Goal: Transaction & Acquisition: Purchase product/service

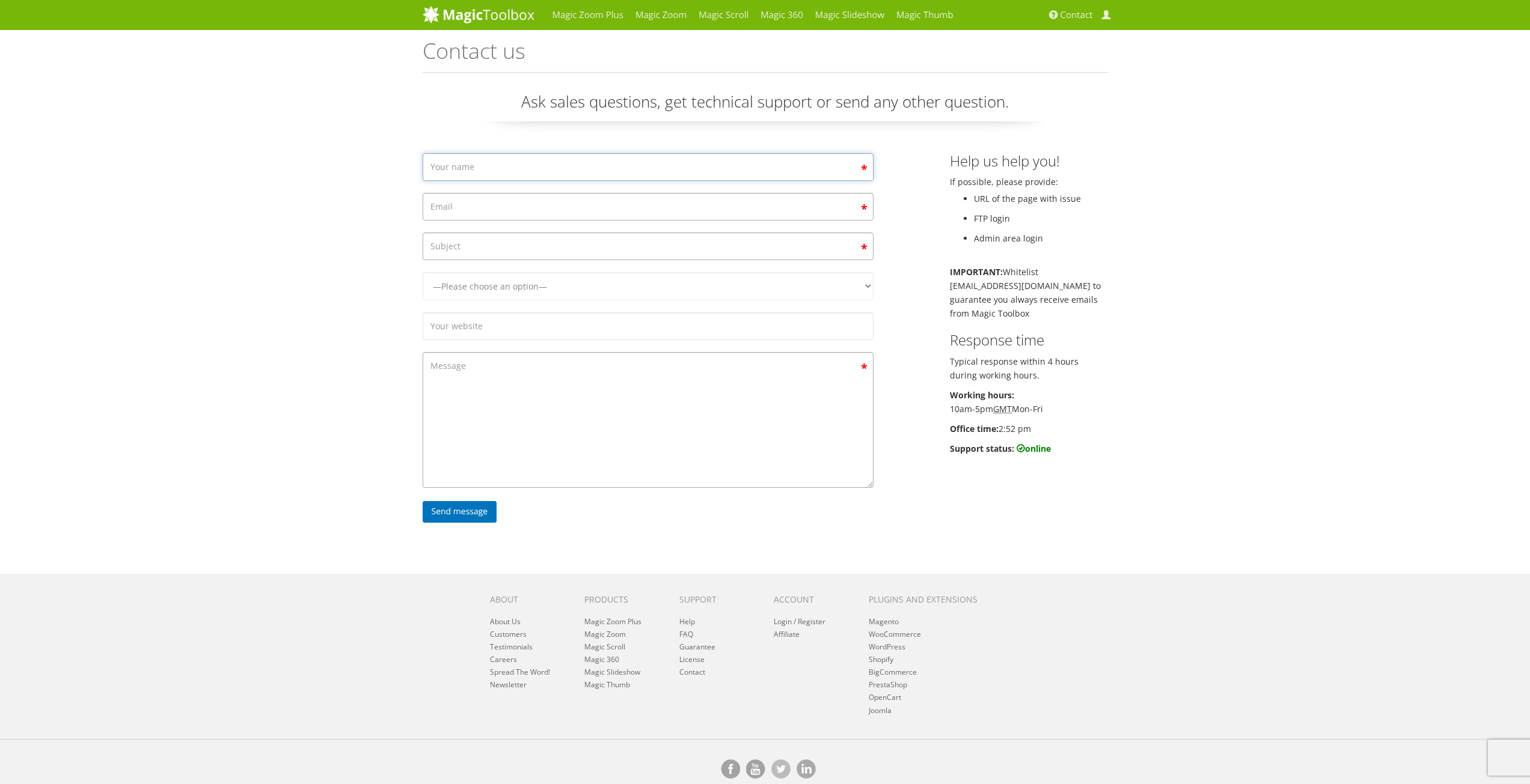
click at [474, 166] on input "Contact form" at bounding box center [647, 167] width 451 height 27
click at [239, 207] on div "Magic Zoom Plus Magic Zoom Magic Scroll Magic 360 Magic Slideshow Magic Thumb C…" at bounding box center [765, 400] width 1530 height 801
click at [474, 170] on input "Contact form" at bounding box center [647, 167] width 451 height 27
type input "steve"
type input "steve.evans@oberon-performance.co.uk"
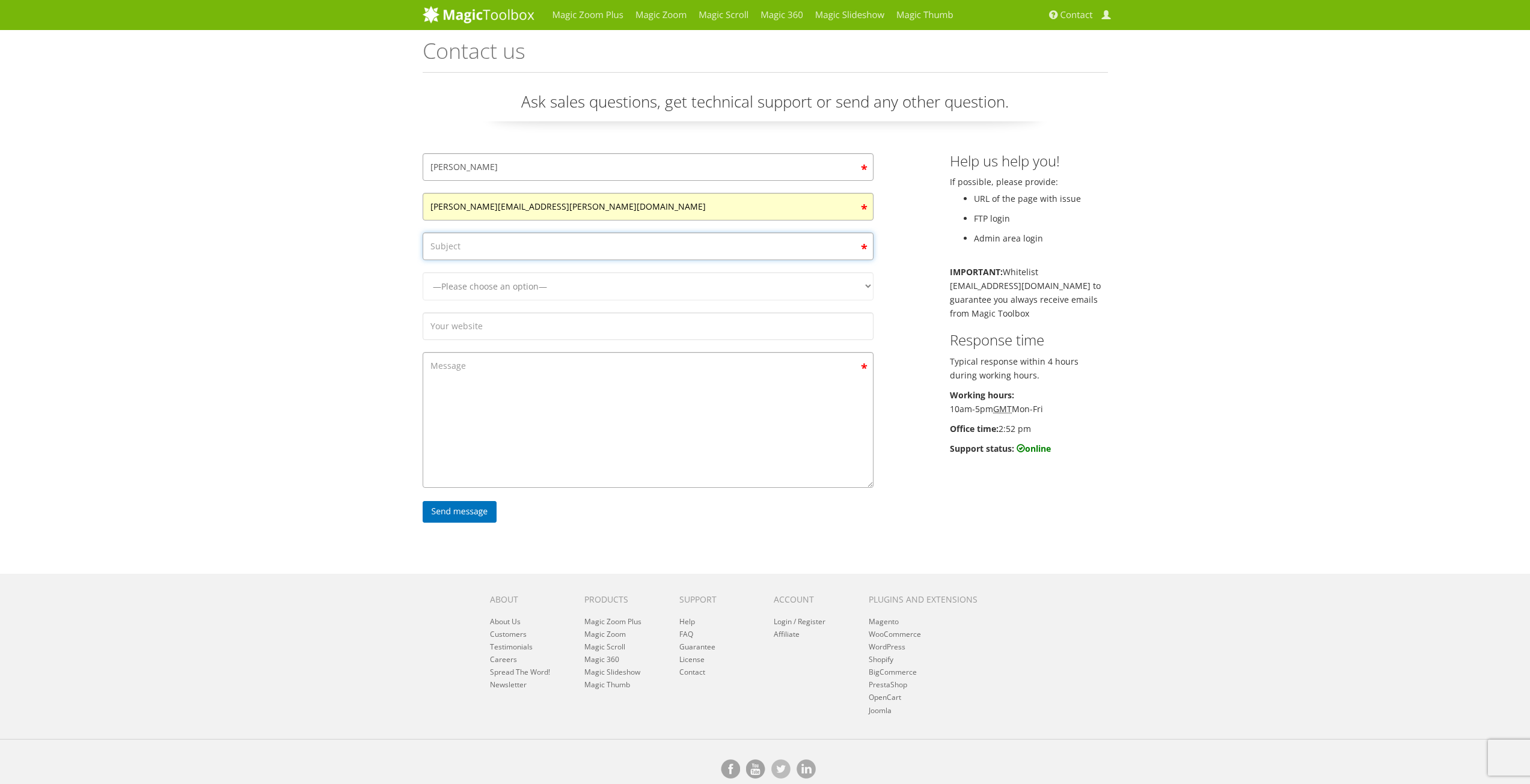
click at [471, 247] on input "Contact form" at bounding box center [647, 246] width 451 height 27
type input "Magic zoom broken"
click at [531, 284] on select "—Please choose an option— Magic Zoom Magic Zoom Plus Magic Thumb Magic Slidesho…" at bounding box center [647, 286] width 451 height 28
select select "Magic Zoom Plus"
click at [422, 272] on select "—Please choose an option— Magic Zoom Magic Zoom Plus Magic Thumb Magic Slidesho…" at bounding box center [647, 286] width 451 height 28
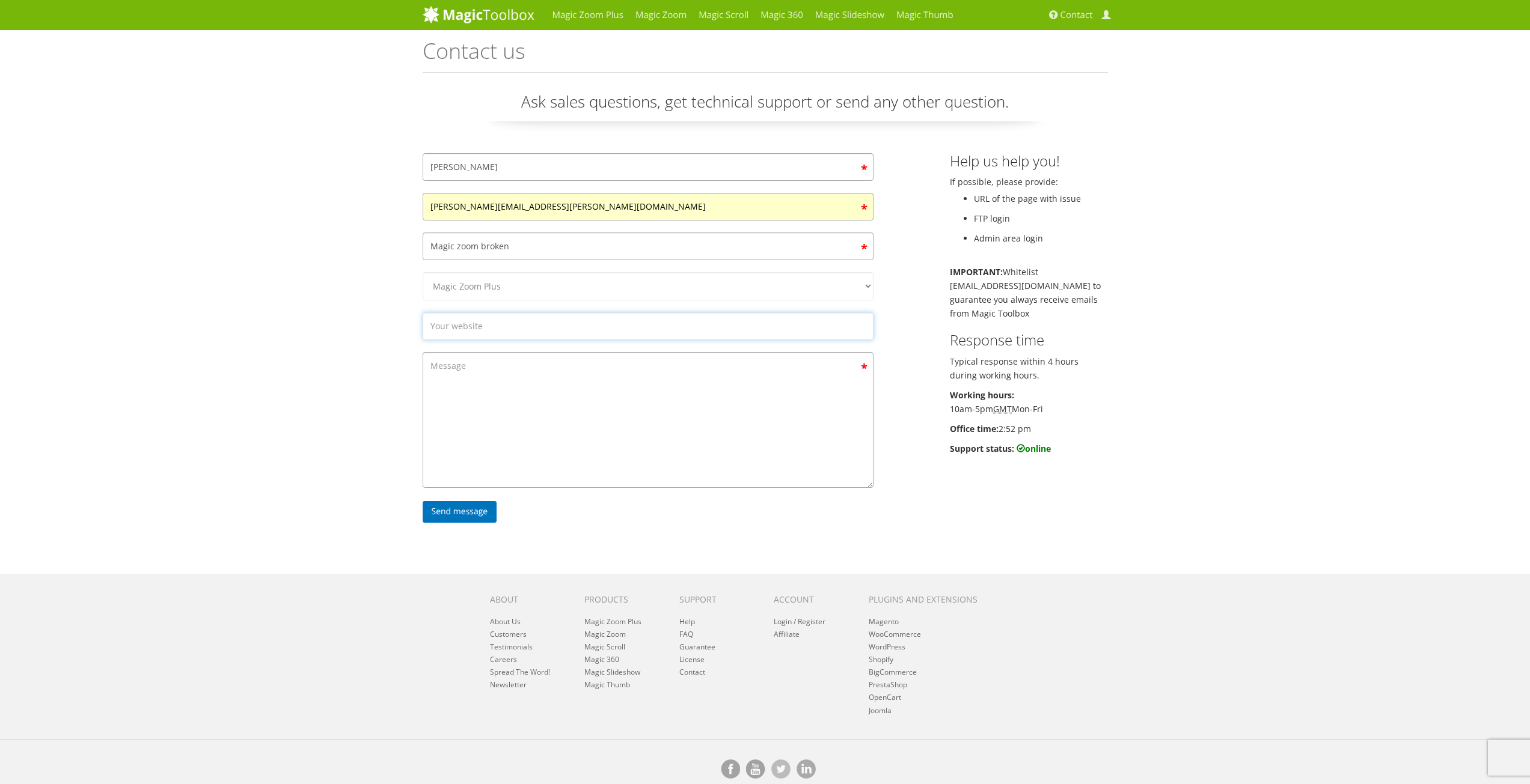
click at [491, 322] on input "Contact form" at bounding box center [647, 326] width 451 height 27
type input "www.oberon-performance.co.uk"
click at [512, 368] on textarea "Contact form" at bounding box center [647, 420] width 451 height 136
click at [815, 390] on textarea "Hello Support. We have been using your zoom product for years with no issues ye…" at bounding box center [647, 420] width 451 height 136
paste textarea "https://www.oberon-performance.co.uk/admin"
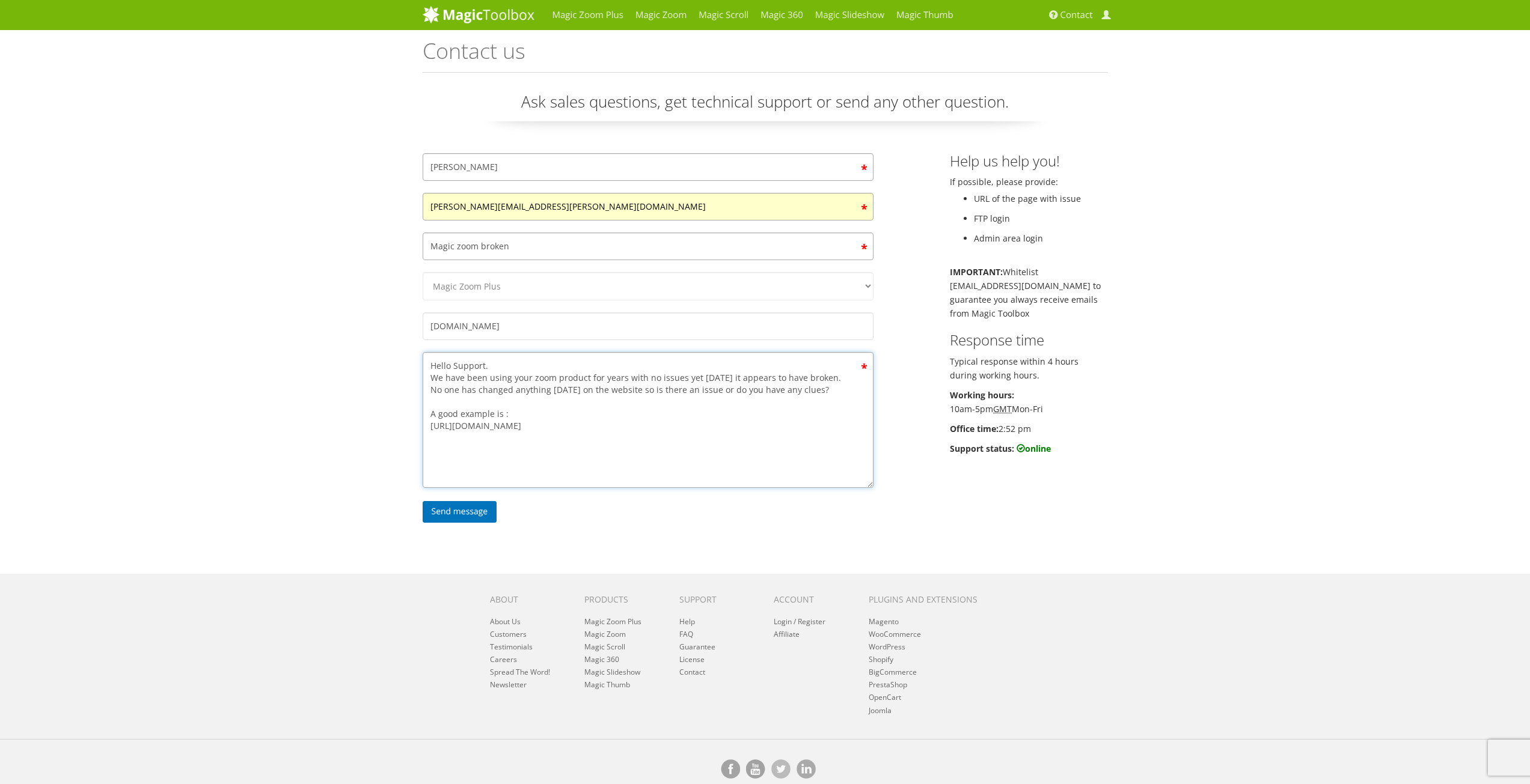
drag, startPoint x: 615, startPoint y: 427, endPoint x: 425, endPoint y: 433, distance: 190.1
click at [425, 433] on textarea "Hello Support. We have been using your zoom product for years with no issues ye…" at bounding box center [647, 420] width 451 height 136
paste textarea "prilia-clutch-slave-cylinder/aprilia-clutch-slave-cylinder-clu-0120"
click at [495, 416] on textarea "Hello Support. We have been using your zoom product for years with no issues ye…" at bounding box center [647, 420] width 451 height 136
click at [428, 443] on textarea "Hello Support. We have been using your zoom product for years with no issues ye…" at bounding box center [647, 420] width 451 height 136
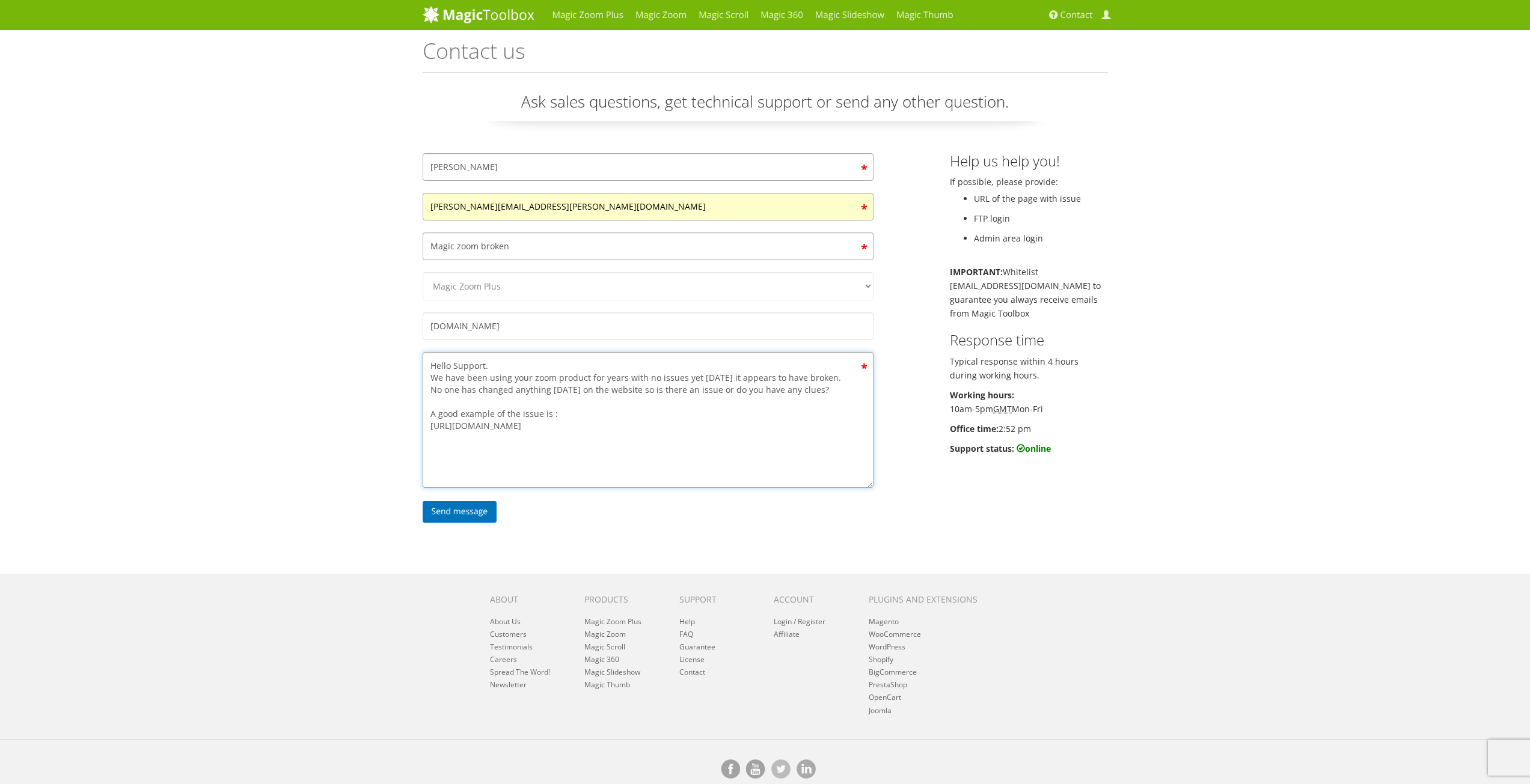
click at [848, 425] on textarea "Hello Support. We have been using your zoom product for years with no issues ye…" at bounding box center [647, 420] width 451 height 136
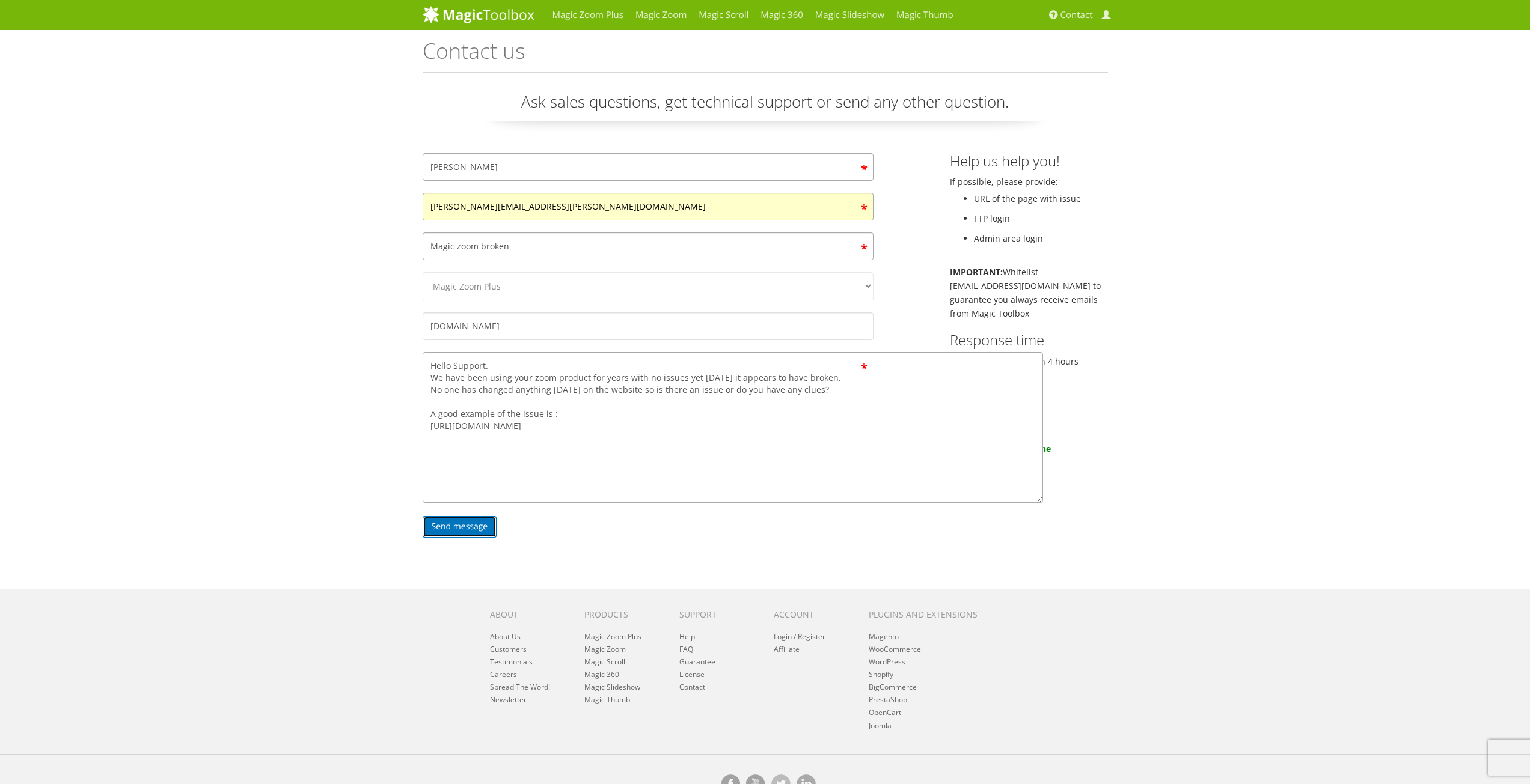
drag, startPoint x: 870, startPoint y: 486, endPoint x: 1040, endPoint y: 501, distance: 170.7
click at [1040, 501] on textarea "Hello Support. We have been using your zoom product for years with no issues ye…" at bounding box center [732, 427] width 620 height 151
click at [849, 427] on textarea "Hello Support. We have been using your zoom product for years with no issues ye…" at bounding box center [732, 427] width 620 height 151
click at [709, 468] on textarea "Hello Support. We have been using your zoom product for years with no issues ye…" at bounding box center [732, 427] width 620 height 151
type textarea "Hello Support. We have been using your zoom product for years with no issues ye…"
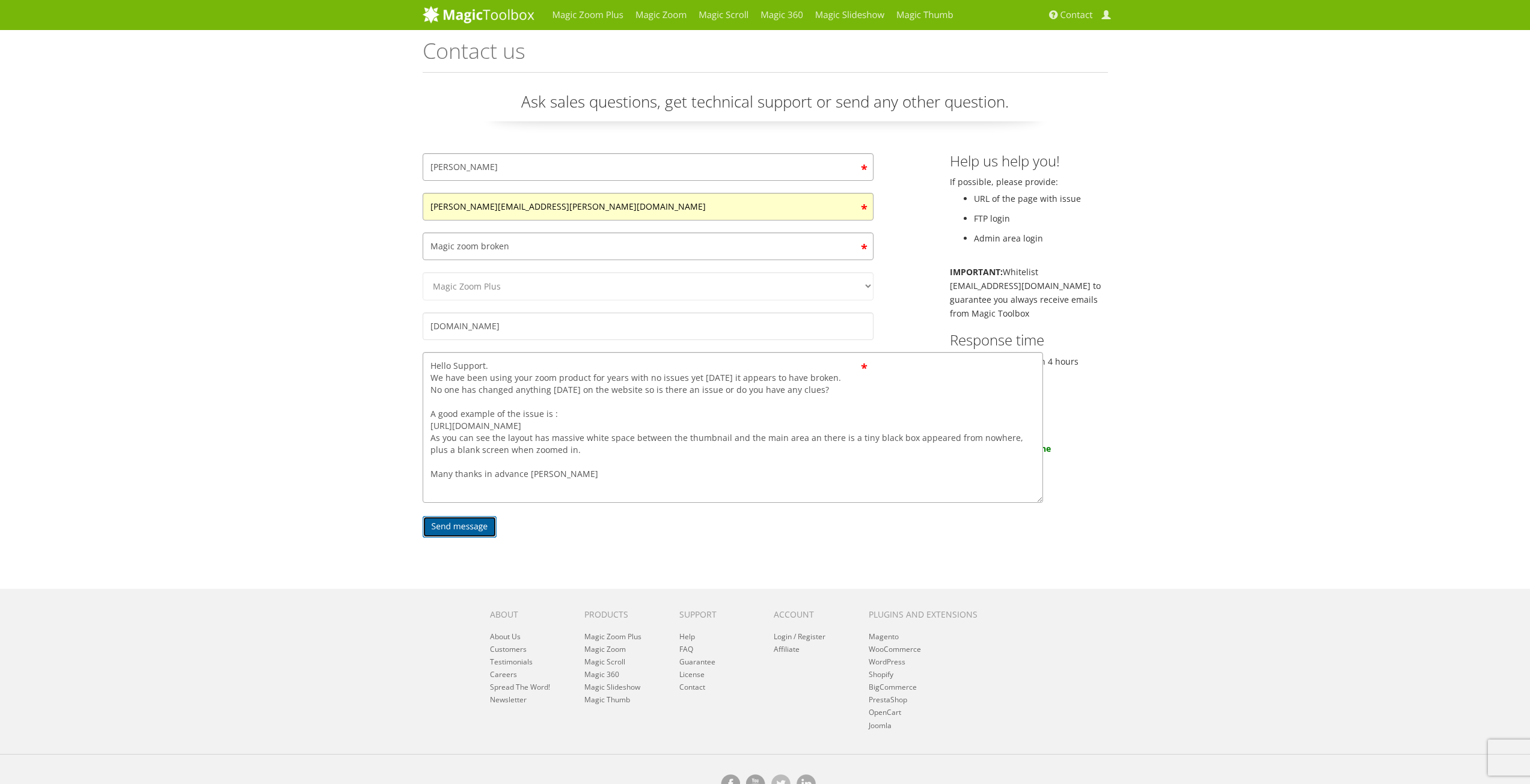
click at [448, 525] on input "Send message" at bounding box center [460, 527] width 75 height 21
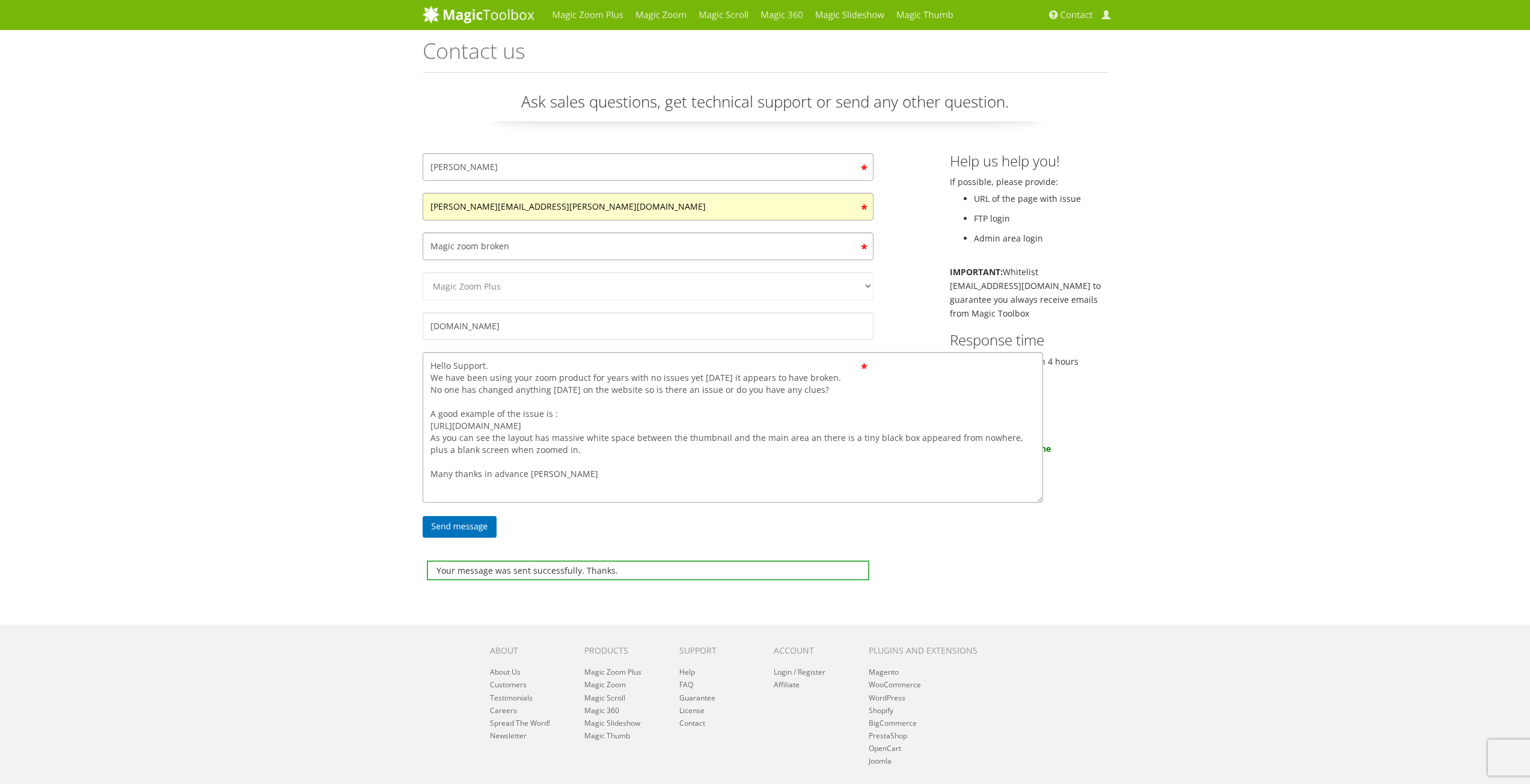
click at [248, 373] on div "Magic Zoom Plus Magic Zoom Magic Scroll Magic 360 Magic Slideshow Magic Thumb C…" at bounding box center [765, 426] width 1530 height 852
click at [692, 684] on link "FAQ" at bounding box center [686, 684] width 14 height 10
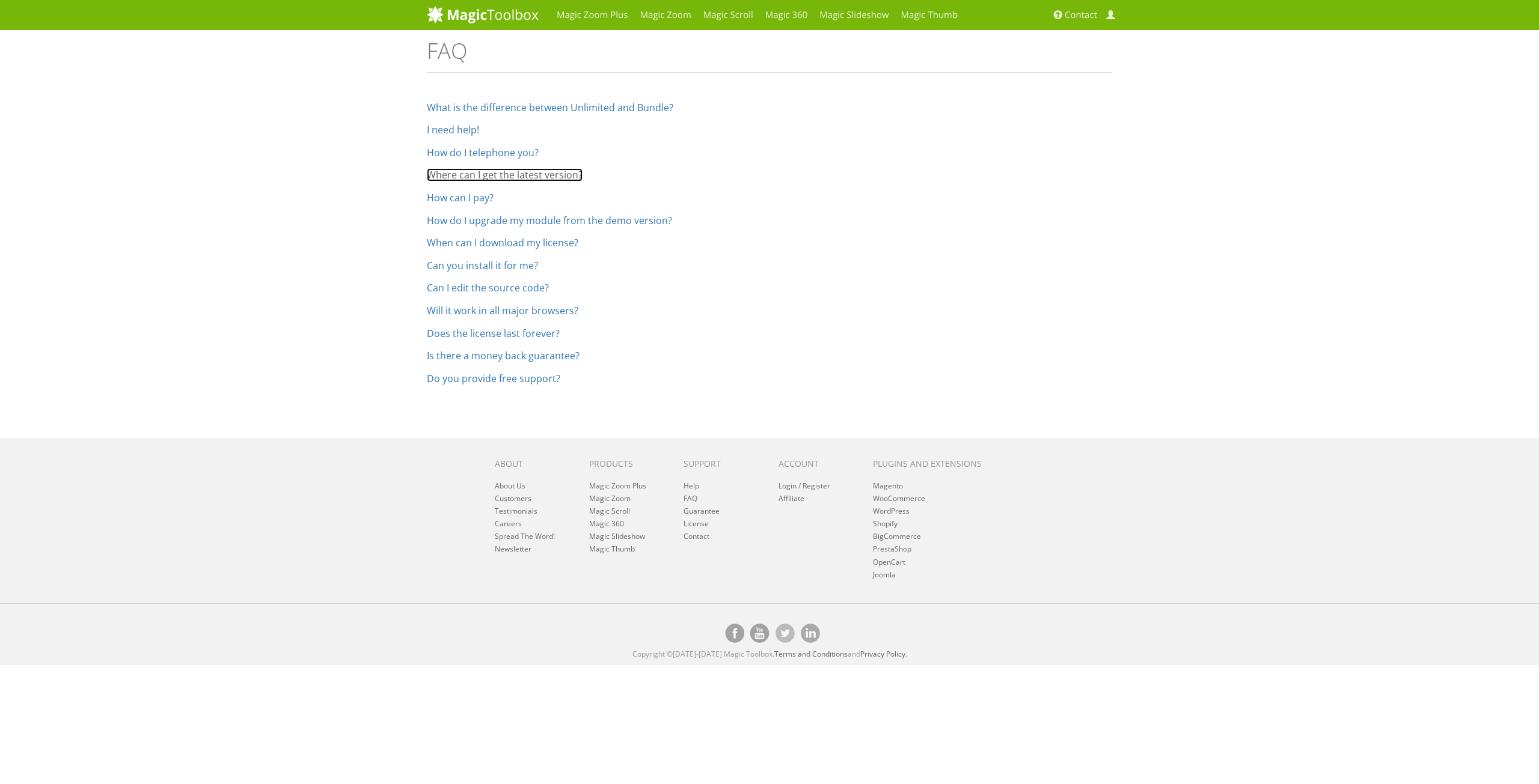
click at [526, 176] on link "Where can I get the latest version?" at bounding box center [504, 174] width 156 height 13
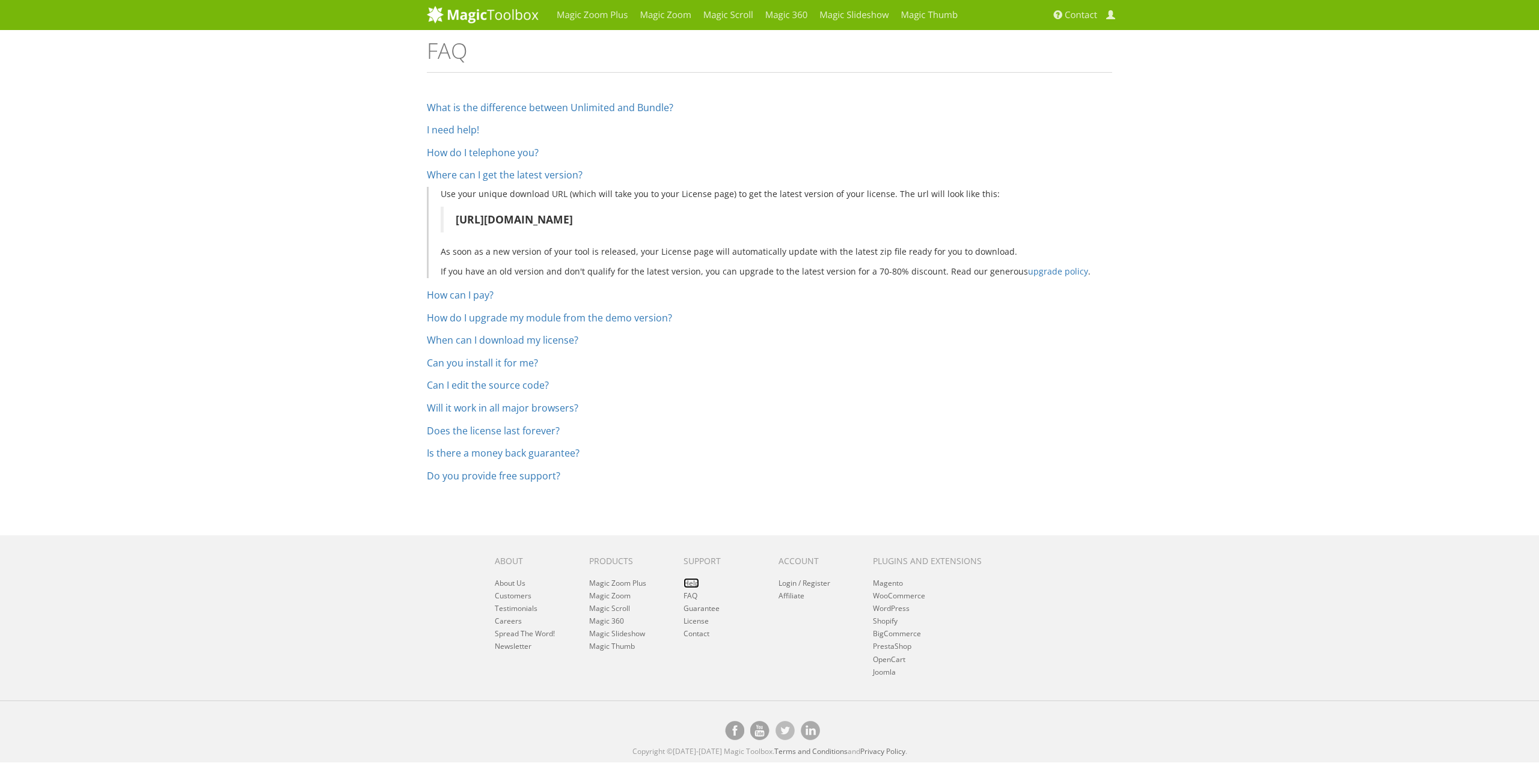
click at [691, 586] on link "Help" at bounding box center [691, 582] width 16 height 10
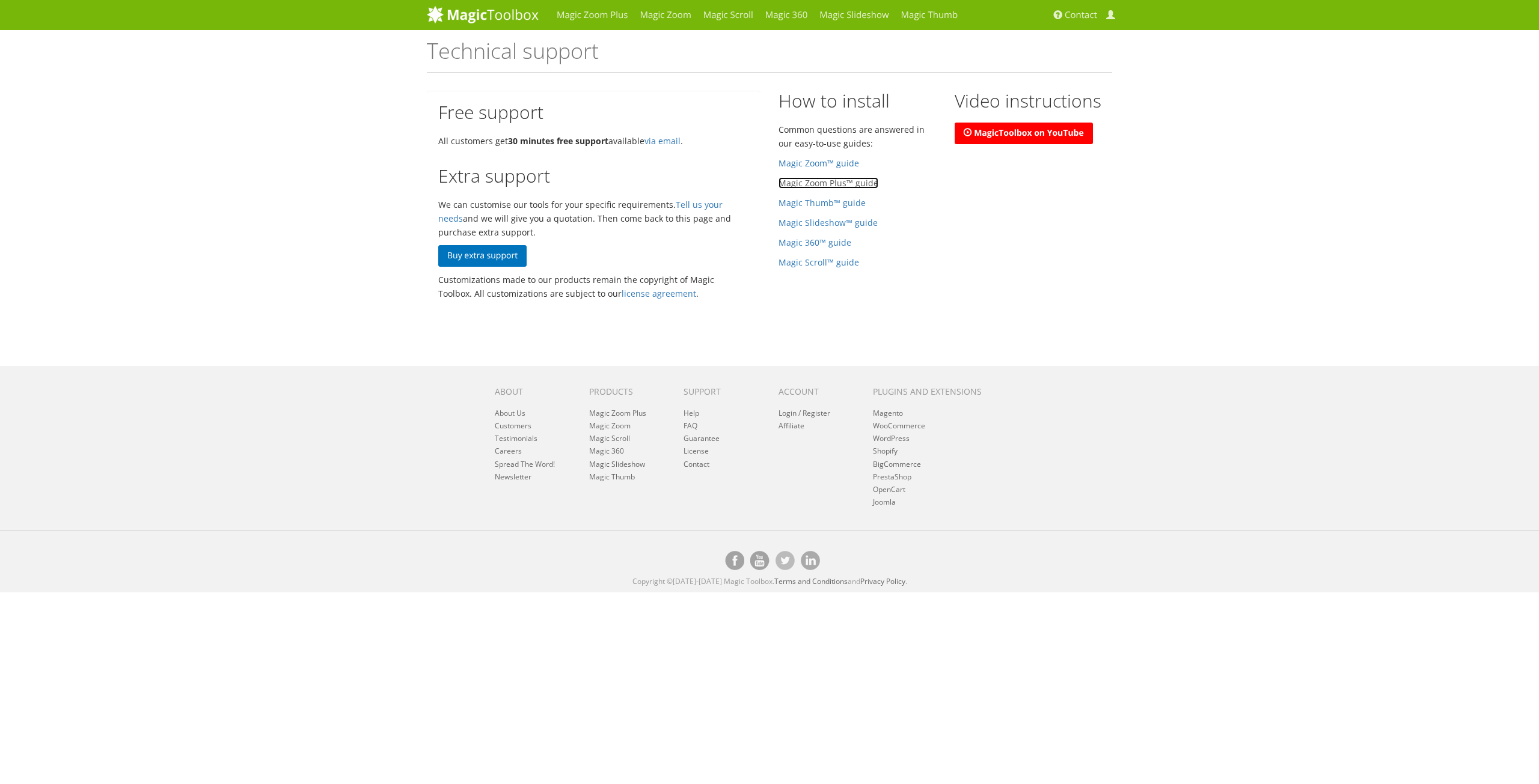
click at [833, 185] on link "Magic Zoom Plus™ guide" at bounding box center [828, 183] width 100 height 11
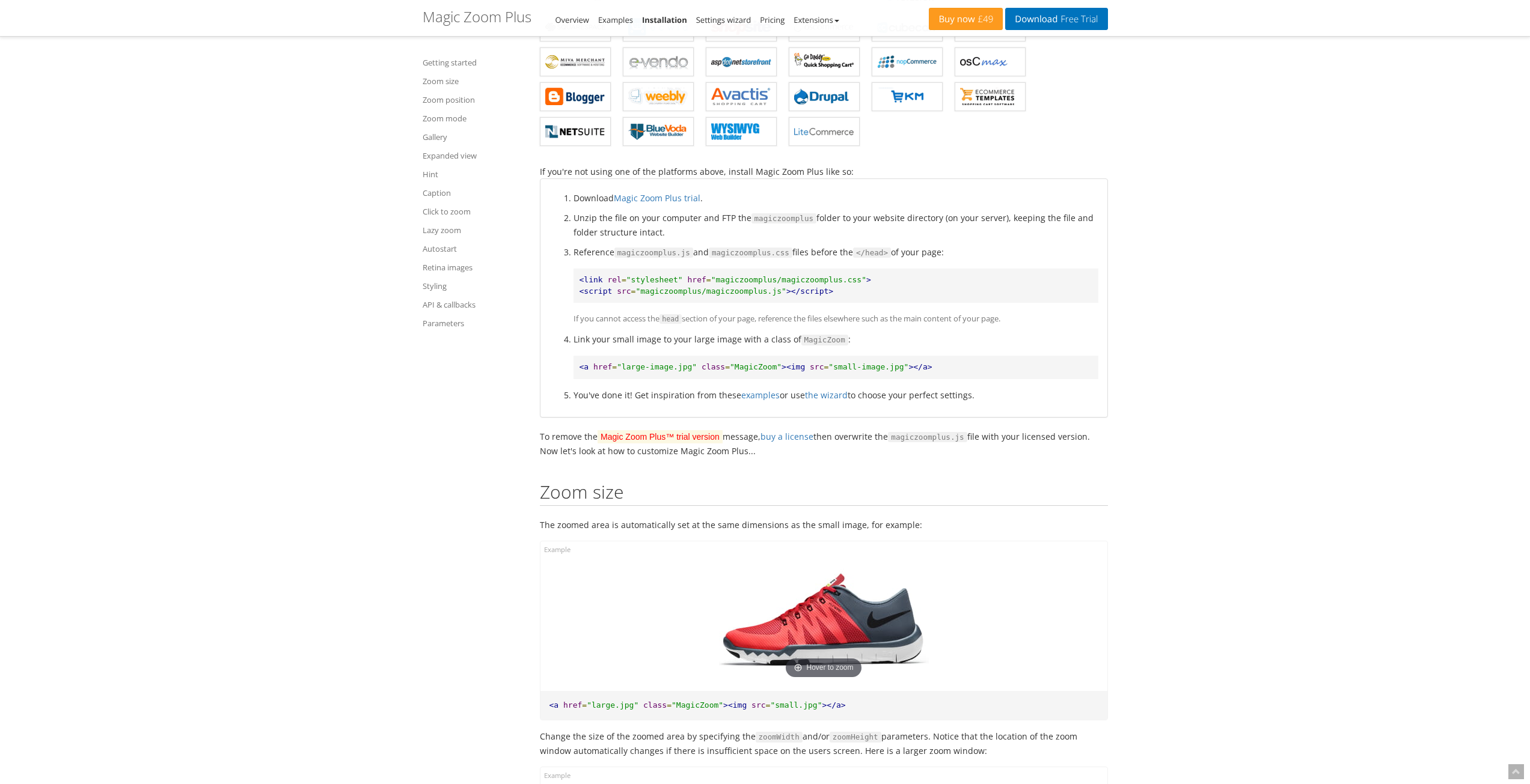
scroll to position [481, 0]
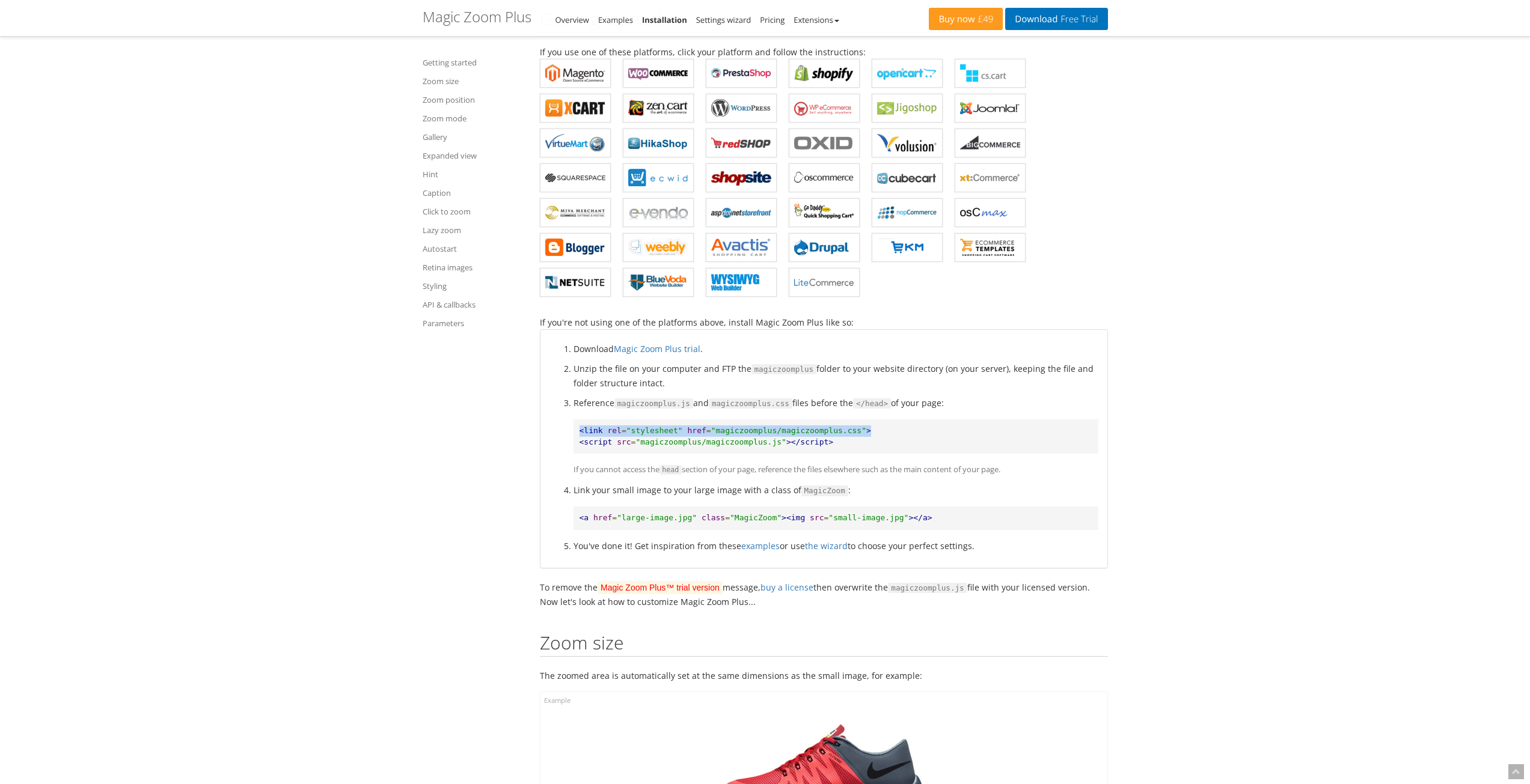
drag, startPoint x: 848, startPoint y: 431, endPoint x: 565, endPoint y: 436, distance: 283.0
click at [565, 436] on ol "Download Magic Zoom Plus trial . Unzip the file on your computer and FTP the ma…" at bounding box center [823, 447] width 549 height 211
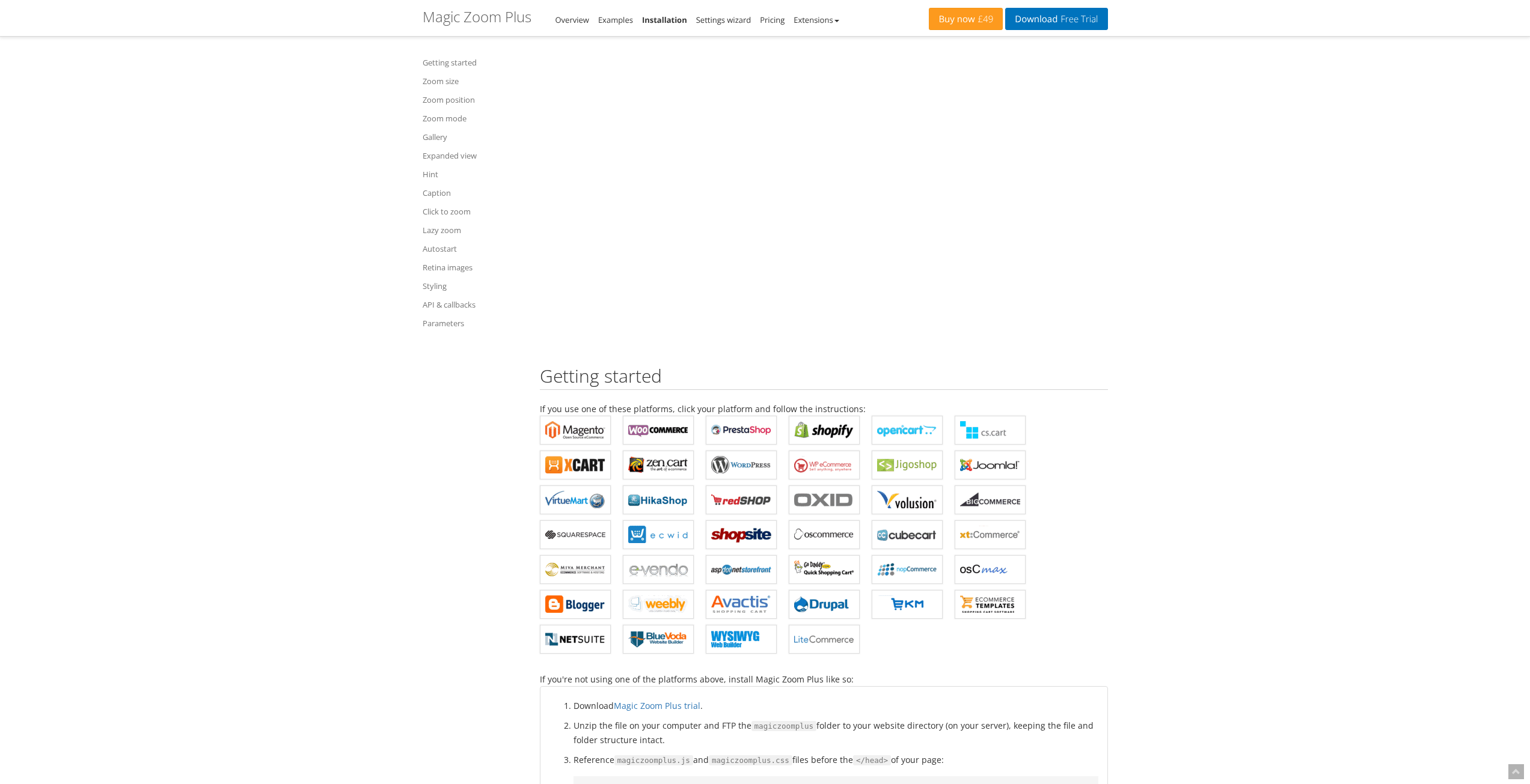
scroll to position [120, 0]
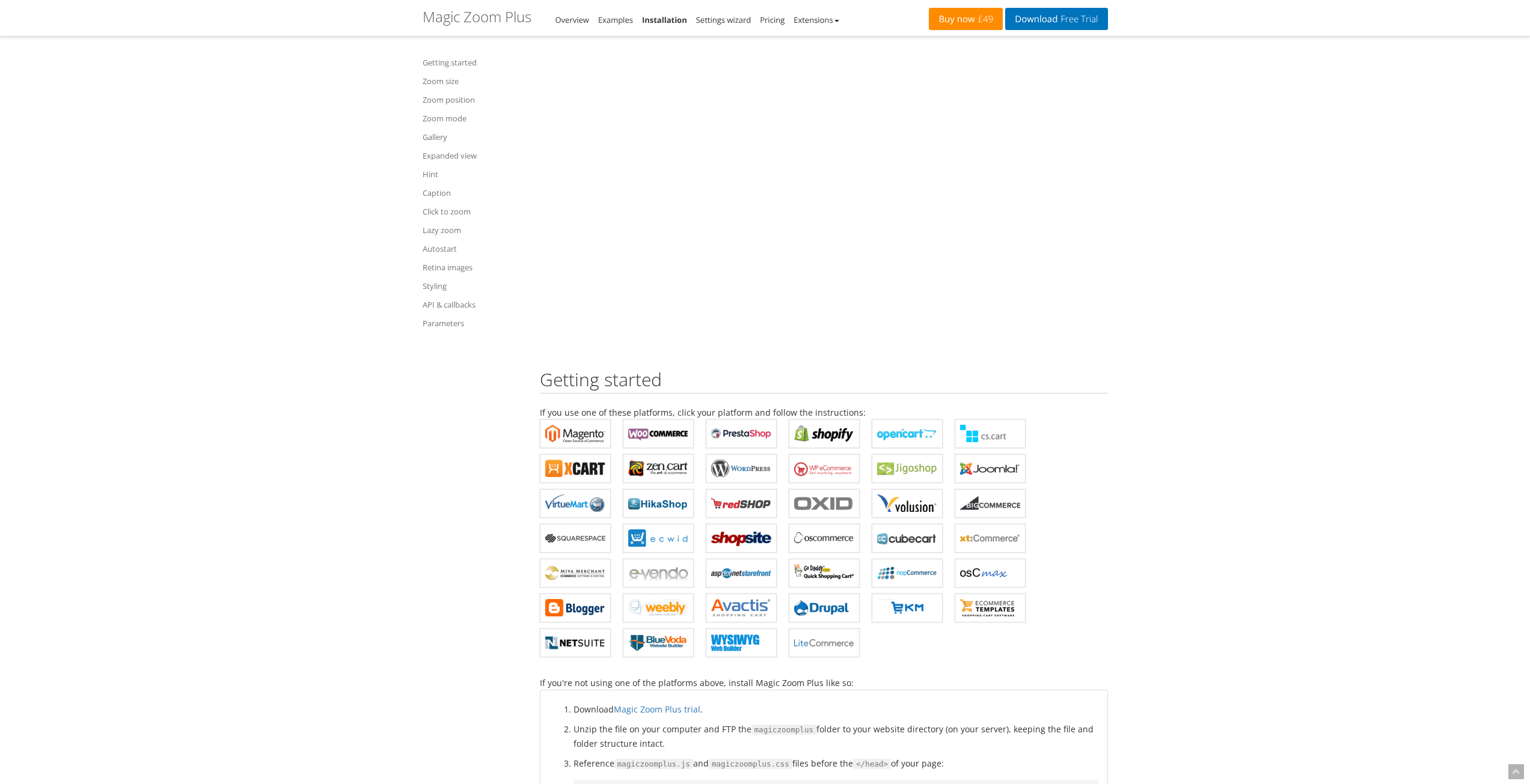
click at [959, 18] on link "Buy now £49" at bounding box center [965, 18] width 74 height 22
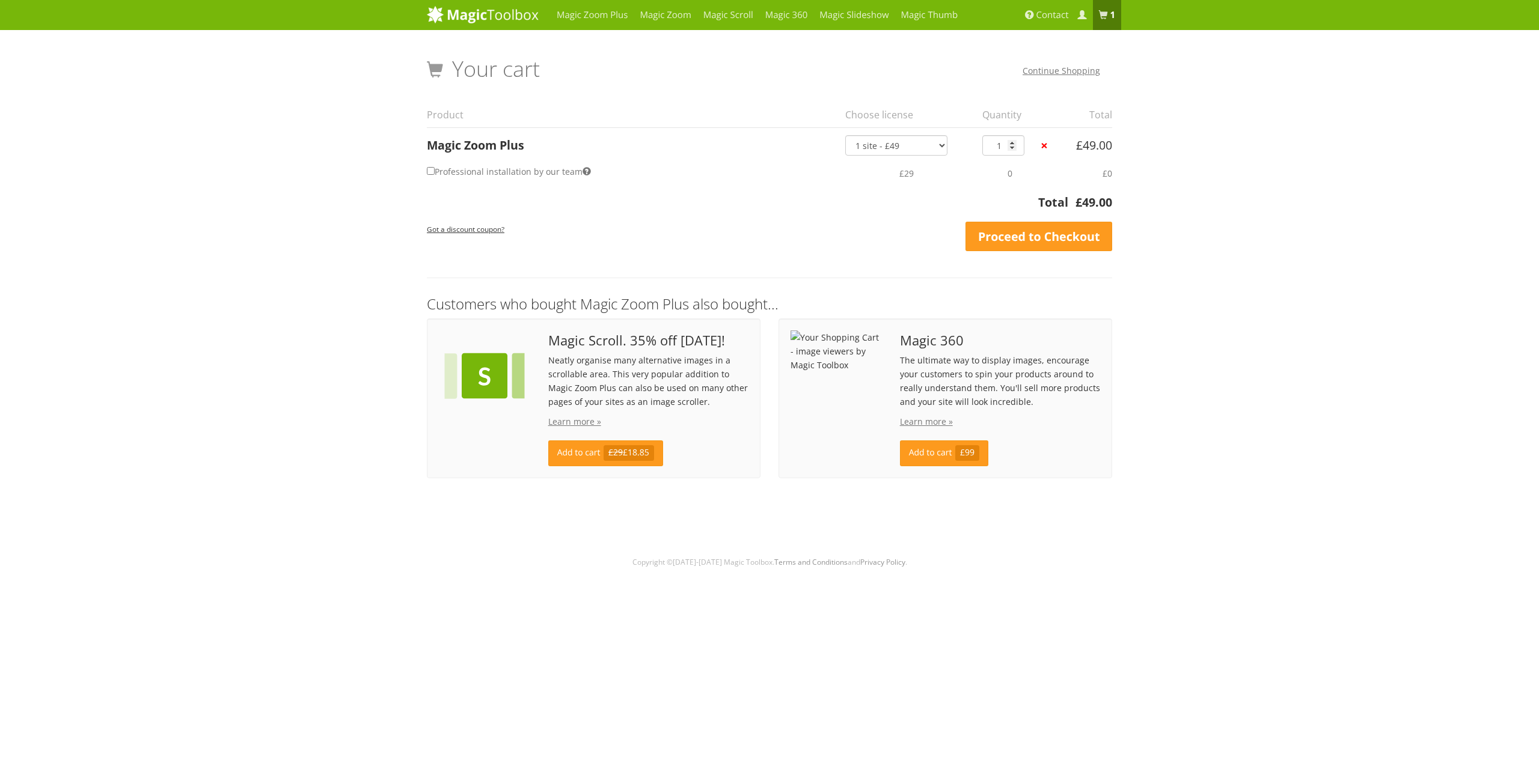
click at [299, 383] on div "Magic Zoom Plus Magic Zoom Magic Scroll Magic 360 Magic Slideshow Magic Thumb" at bounding box center [769, 287] width 1539 height 573
click at [1031, 238] on link "Proceed to Checkout" at bounding box center [1038, 237] width 147 height 30
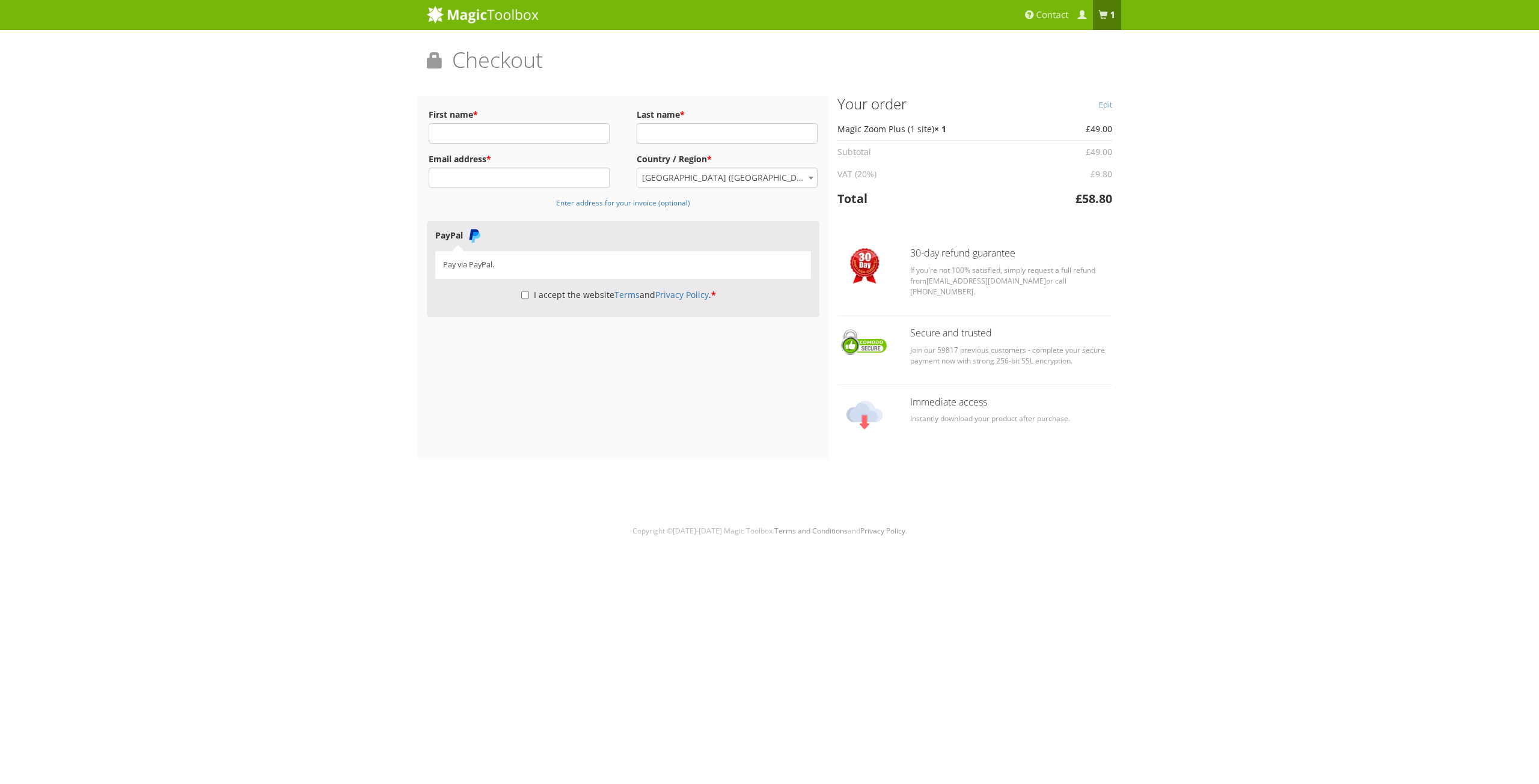
click at [96, 255] on div "Magic Zoom Plus Magic Zoom Magic Scroll Magic 360 Magic Slideshow Magic Thumb" at bounding box center [769, 271] width 1539 height 543
click at [485, 132] on input "First name *" at bounding box center [519, 133] width 181 height 21
type input "steve"
type input "evans"
type input "steve.evans@oberon-performance.co.uk"
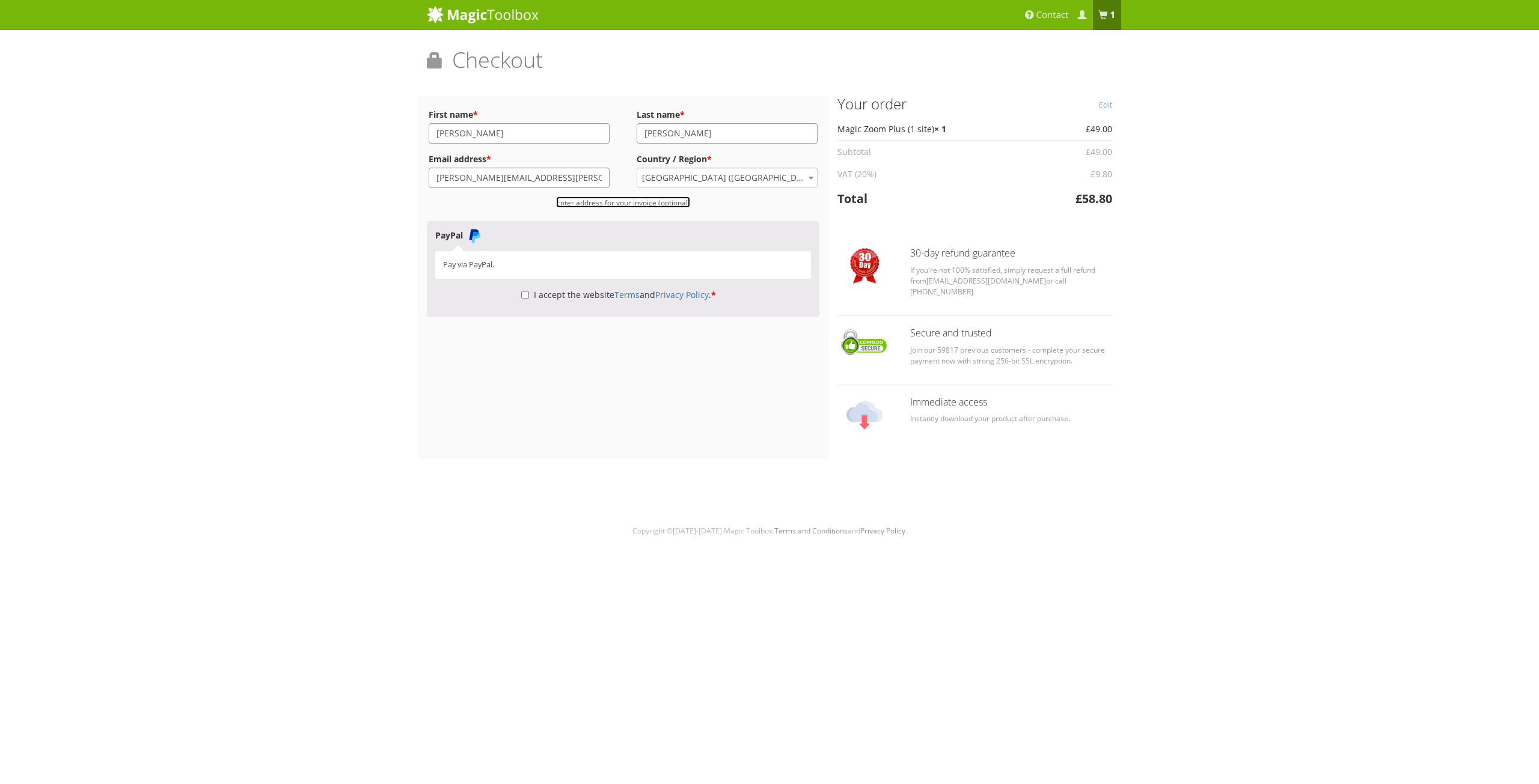
click at [616, 202] on small "Enter address for your invoice (optional)" at bounding box center [623, 202] width 134 height 10
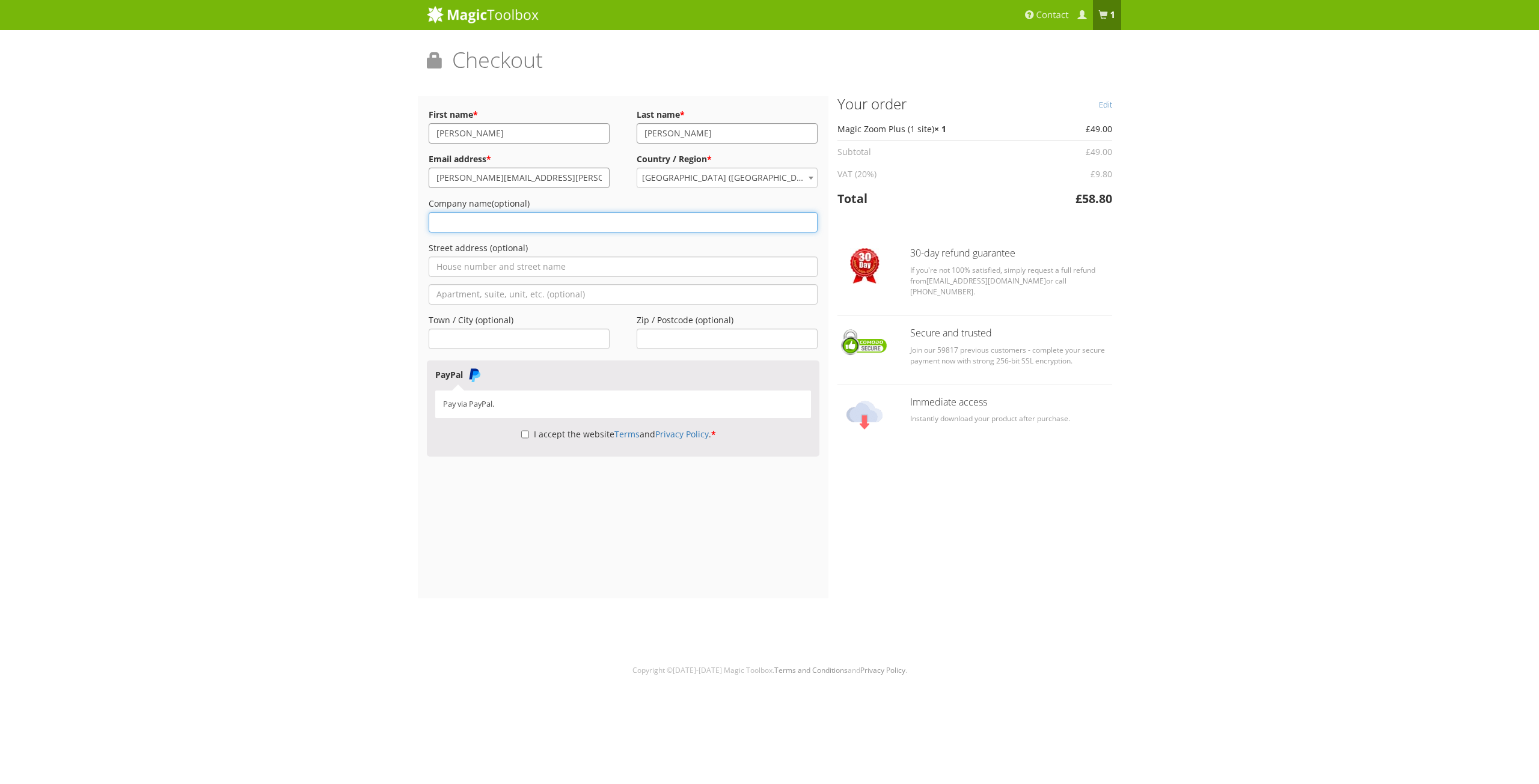
click at [459, 221] on input "Company name (optional)" at bounding box center [622, 222] width 389 height 21
type input "Oberon Performance Limited"
click at [541, 262] on input "Street address (optional)" at bounding box center [622, 266] width 389 height 21
type input "11 Havant Business Centre"
type input "Harts Farm Way"
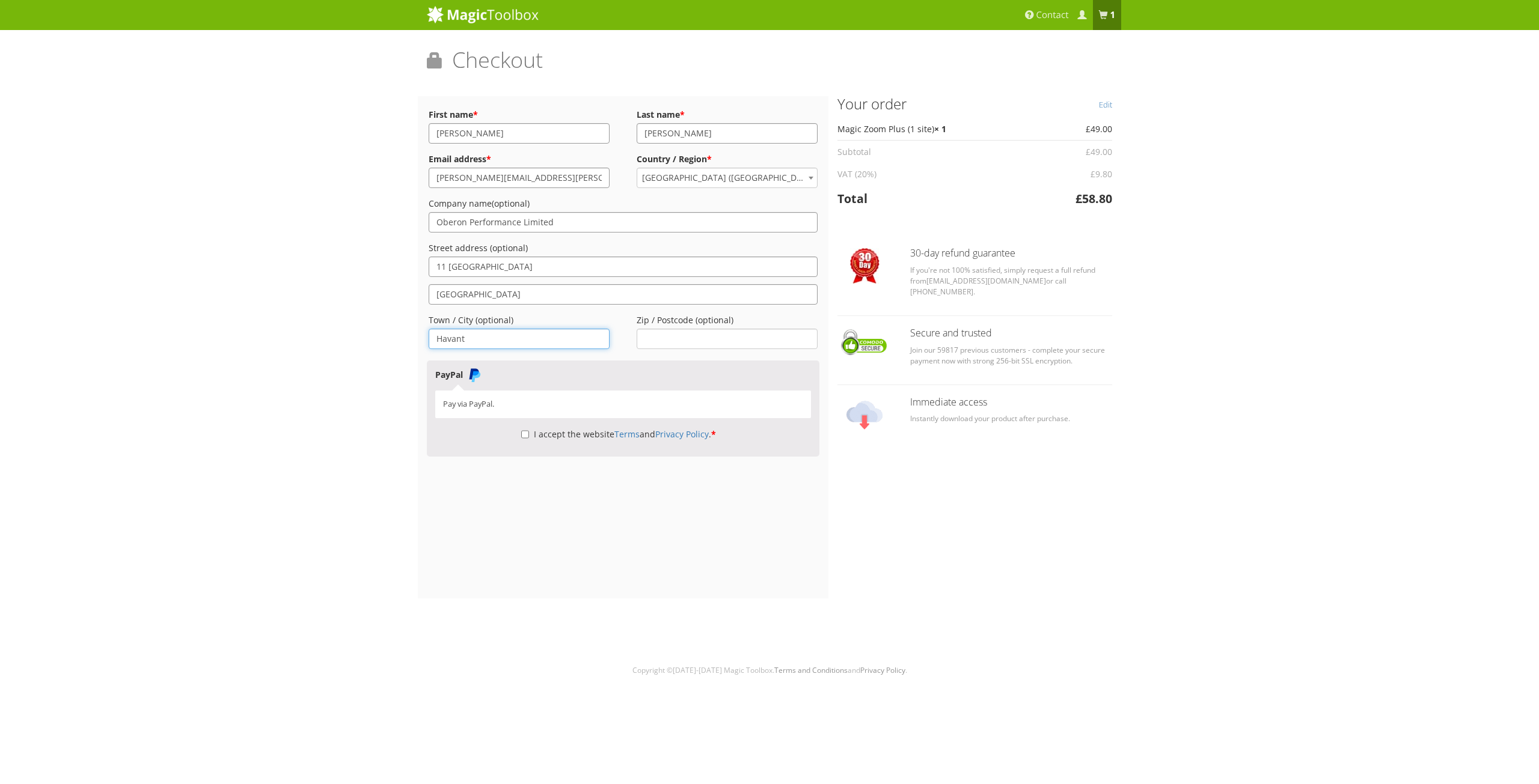
type input "Havant"
type input "PO9 1HU"
click at [521, 435] on input "I accept the website Terms and Privacy Policy . *" at bounding box center [525, 434] width 8 height 21
checkbox input "true"
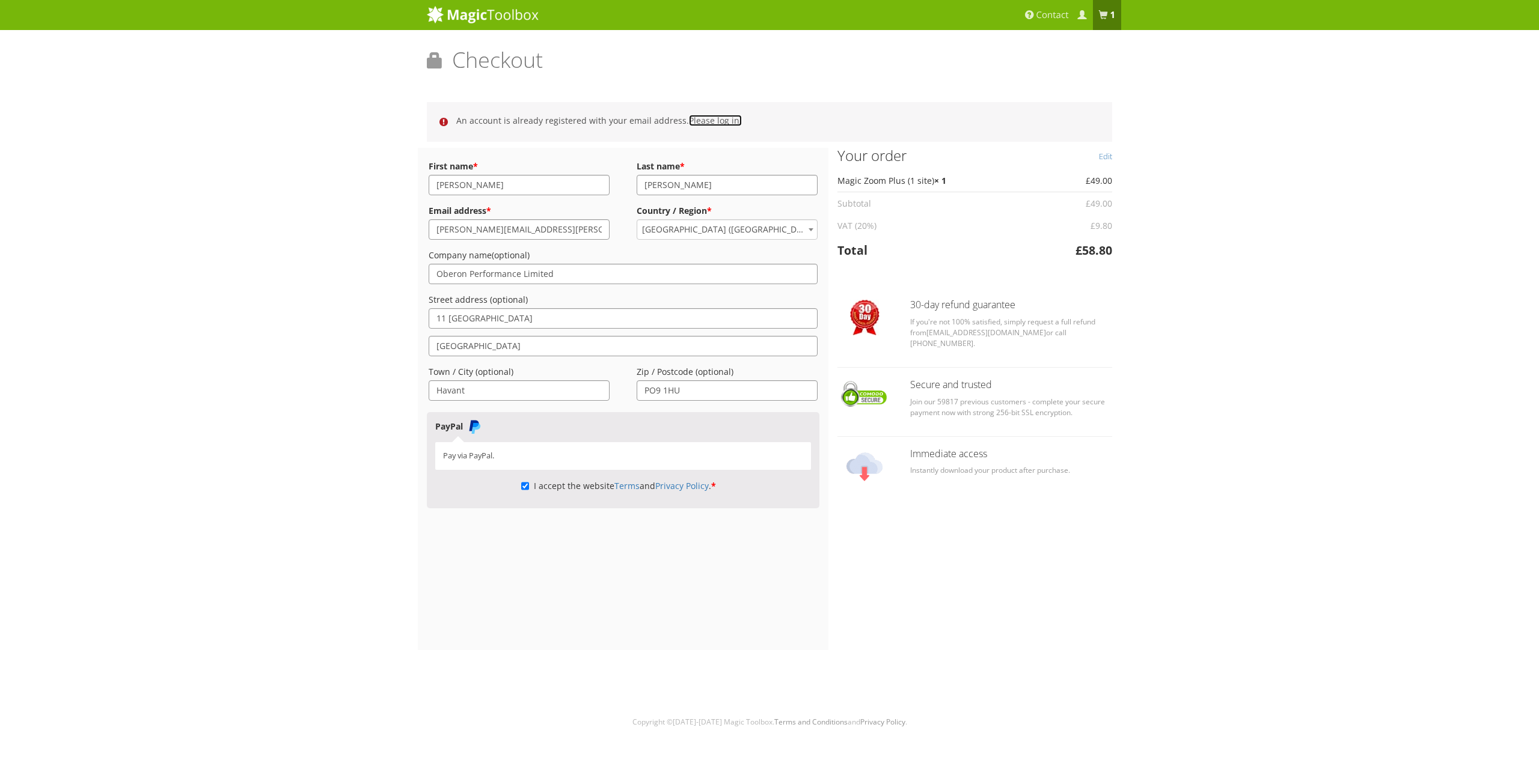
click at [698, 119] on link "Please log in." at bounding box center [716, 120] width 53 height 11
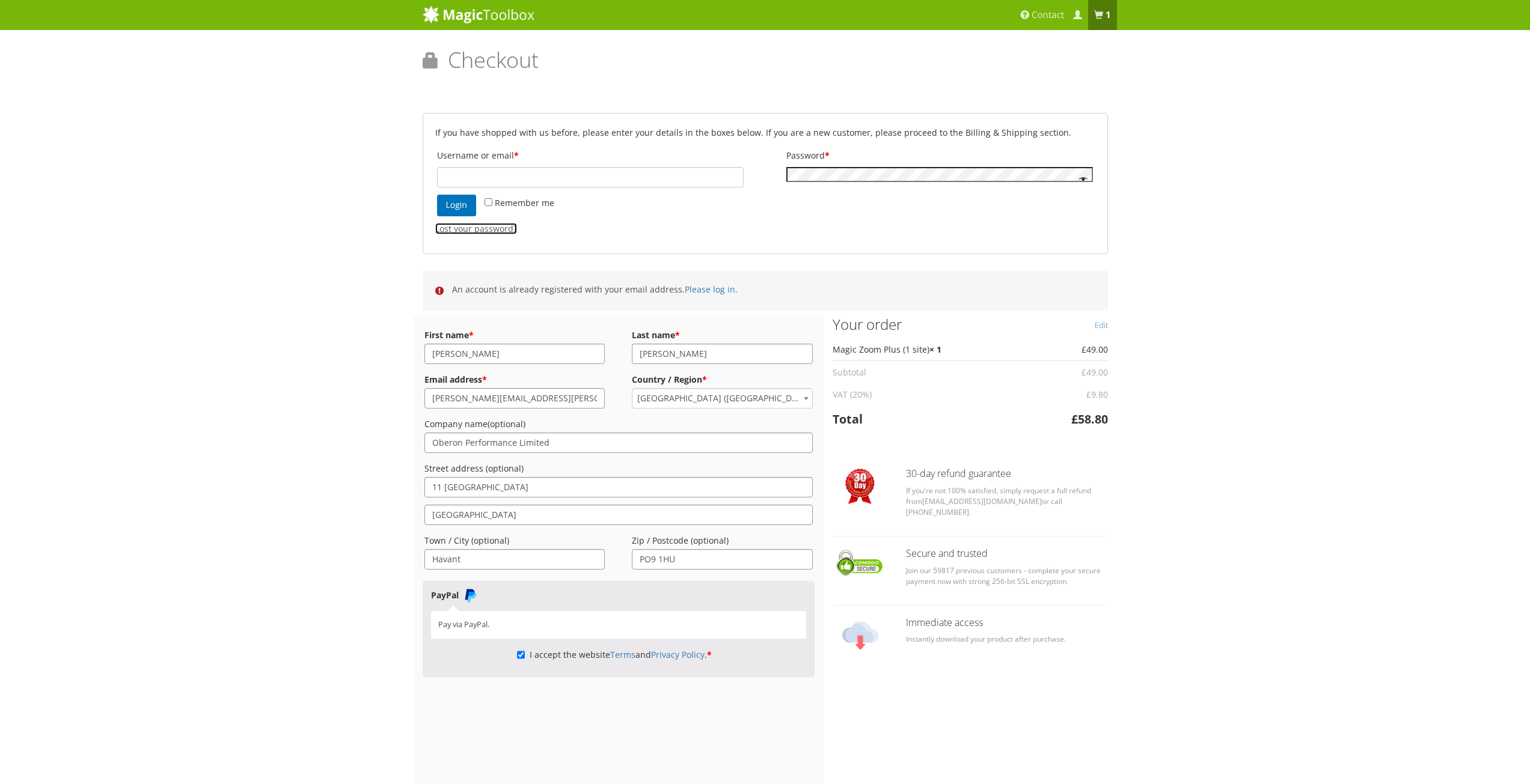
click at [480, 230] on link "Lost your password?" at bounding box center [476, 228] width 81 height 11
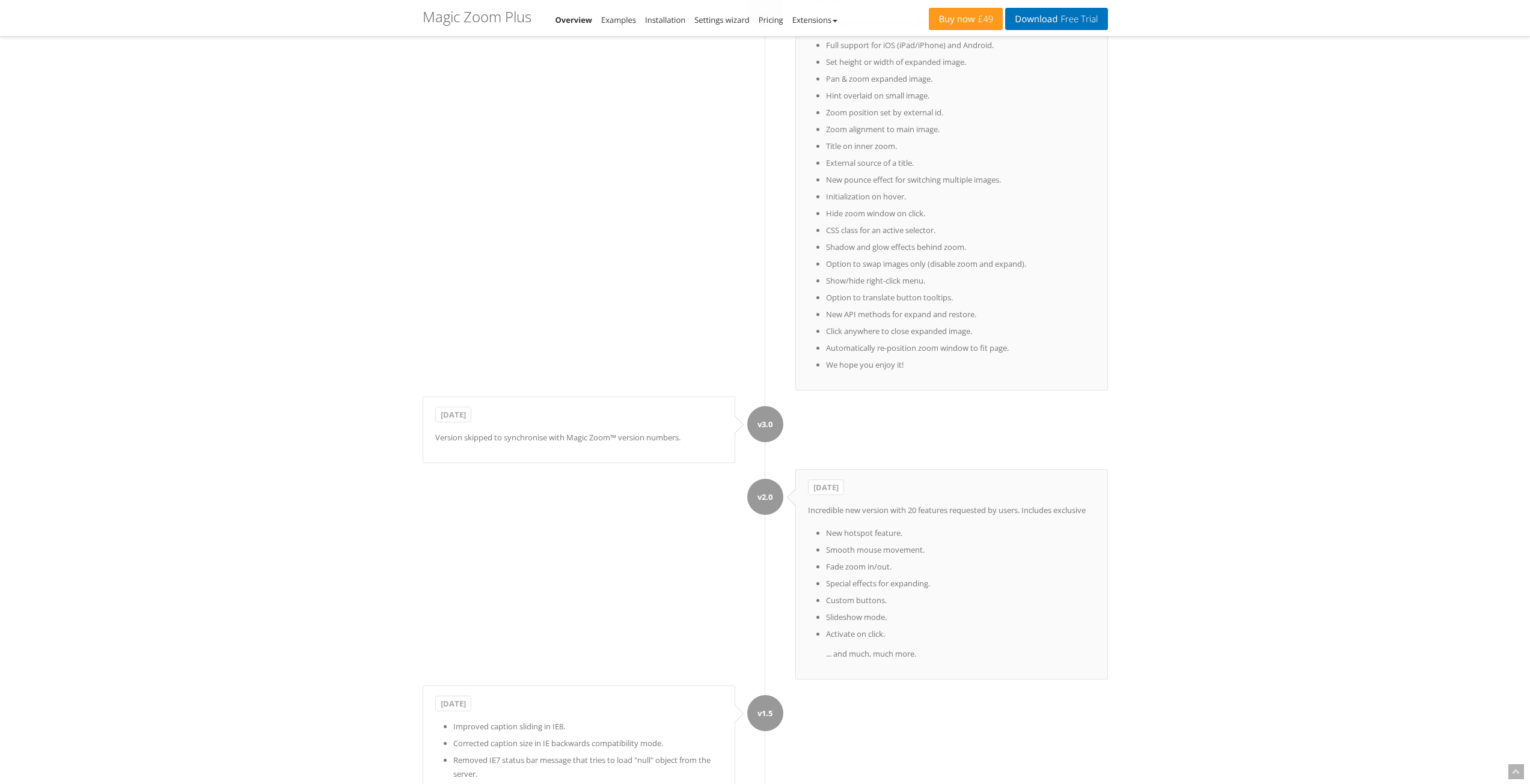
scroll to position [11598, 0]
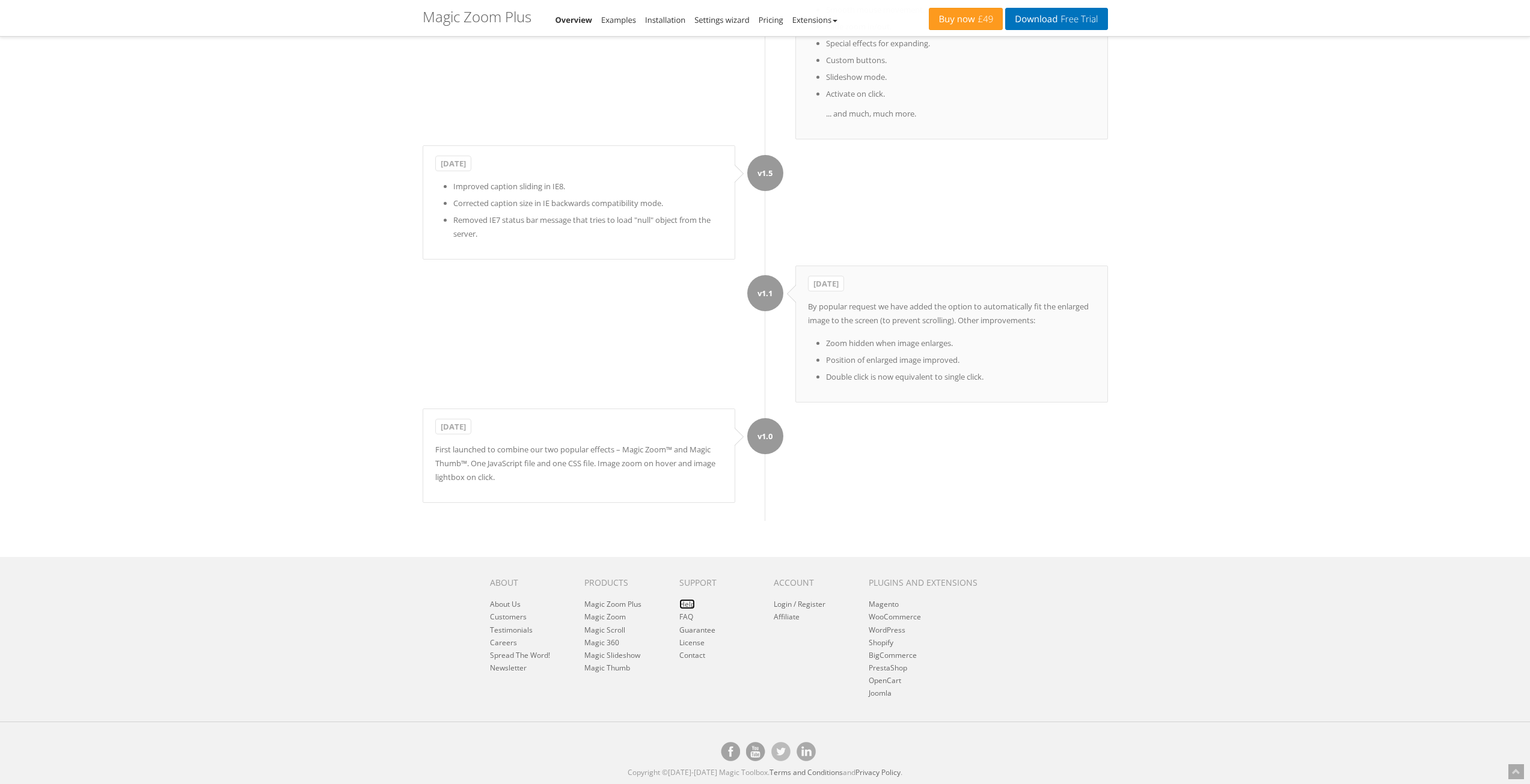
click at [683, 602] on link "Help" at bounding box center [687, 604] width 16 height 10
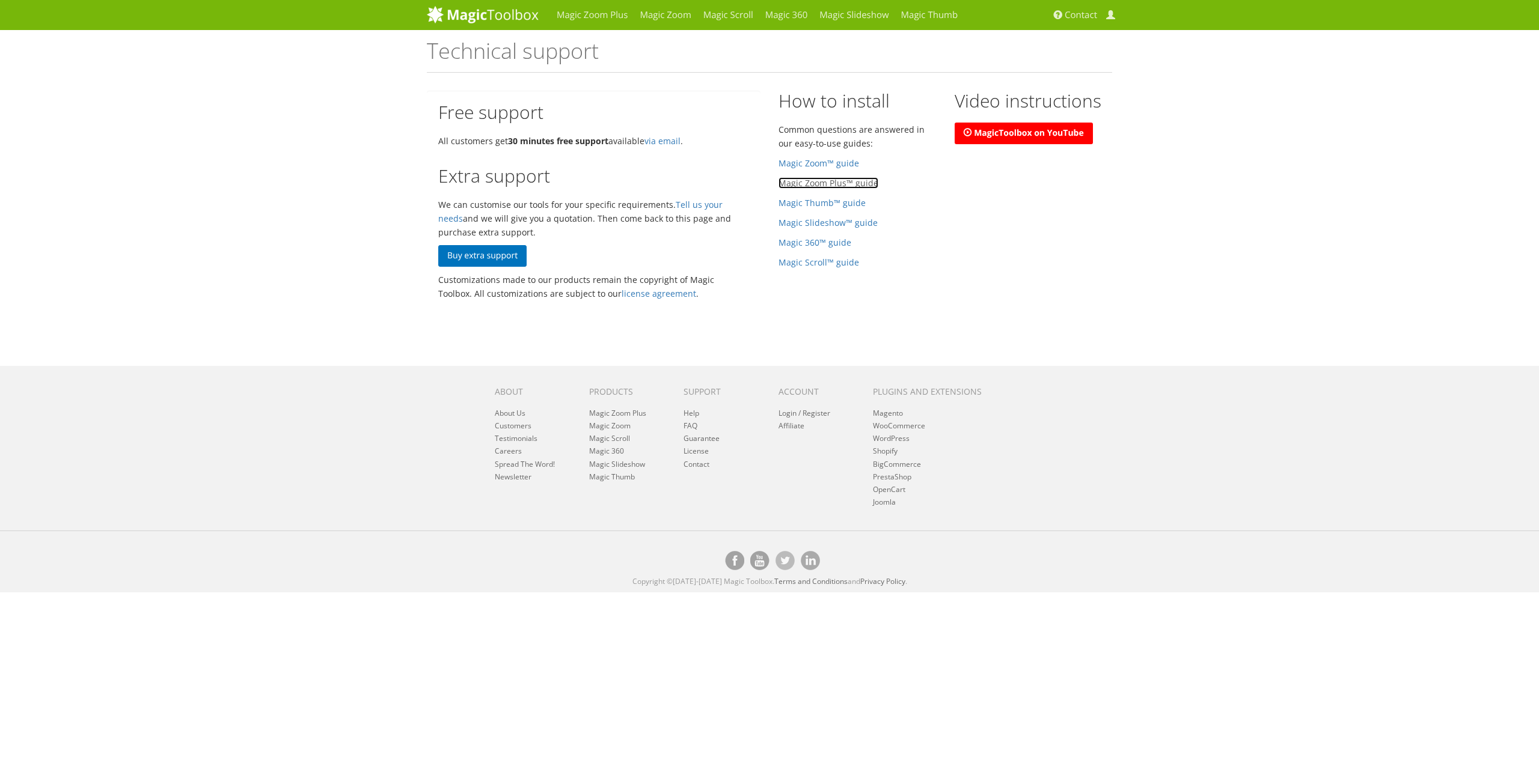
click at [822, 181] on link "Magic Zoom Plus™ guide" at bounding box center [828, 183] width 100 height 11
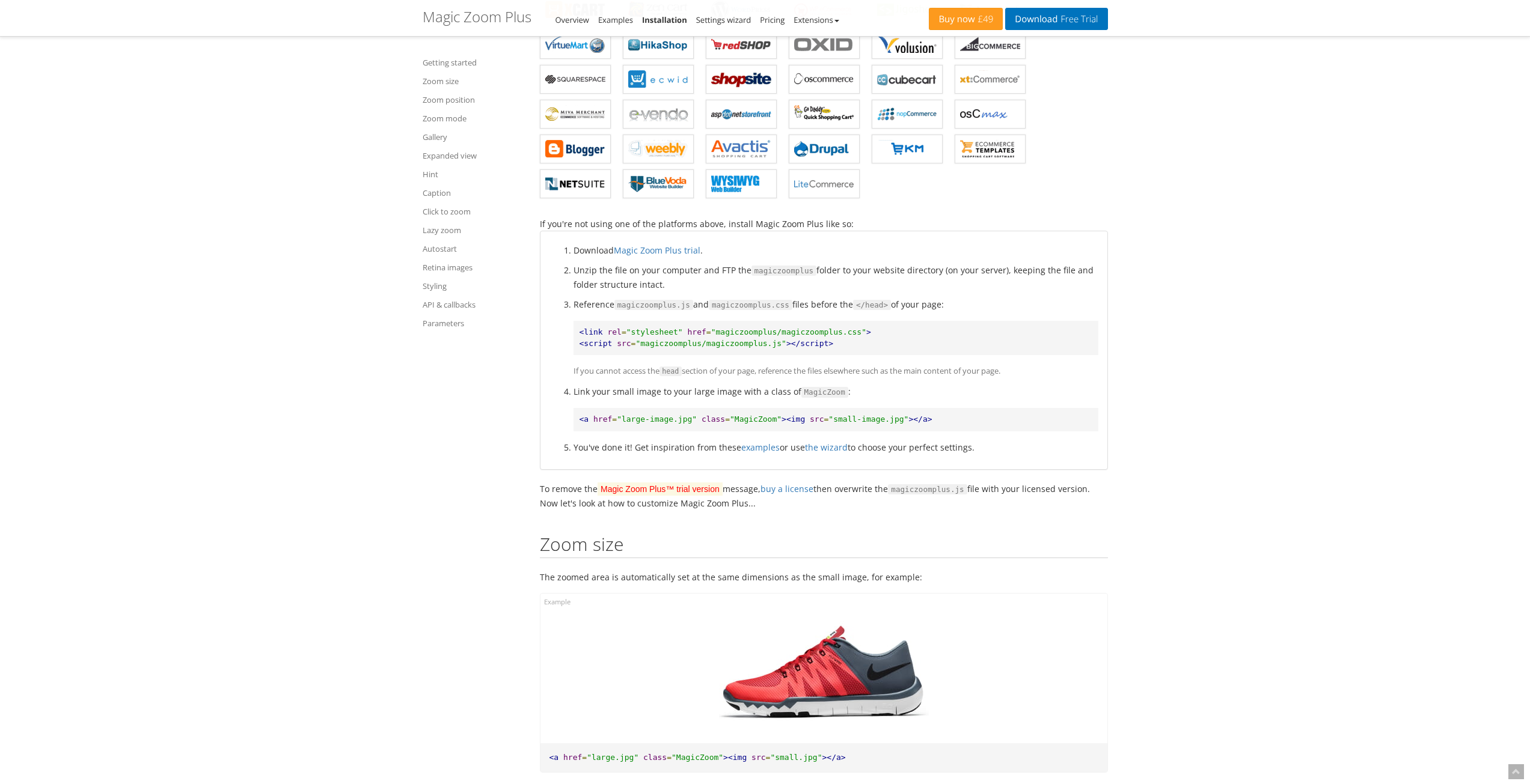
scroll to position [601, 0]
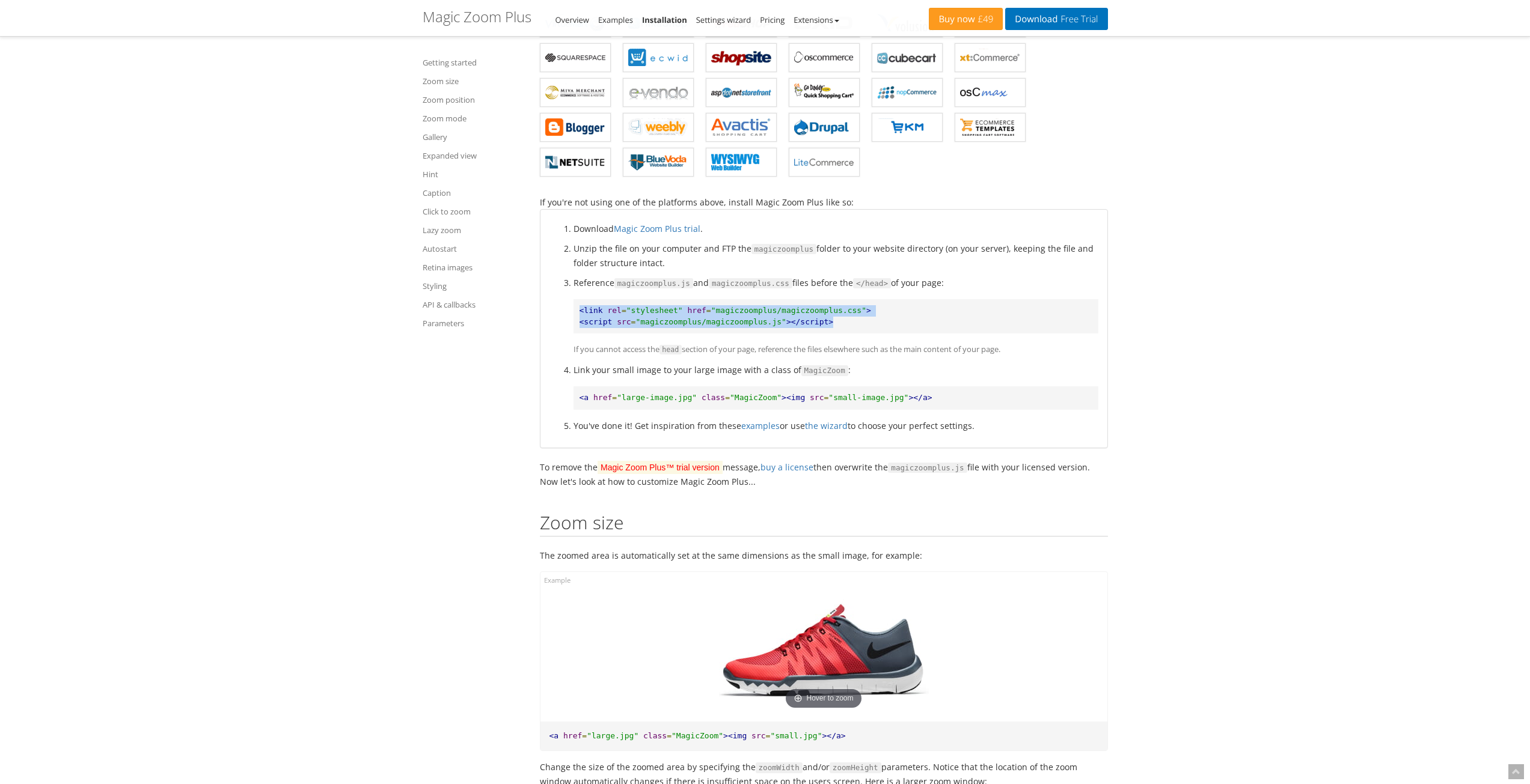
drag, startPoint x: 816, startPoint y: 320, endPoint x: 565, endPoint y: 311, distance: 251.2
click at [565, 311] on ol "Download Magic Zoom Plus trial . Unzip the file on your computer and FTP the ma…" at bounding box center [823, 327] width 549 height 211
copy pre "<link rel = "stylesheet" href = "magiczoomplus/magiczoomplus.css" > <script src…"
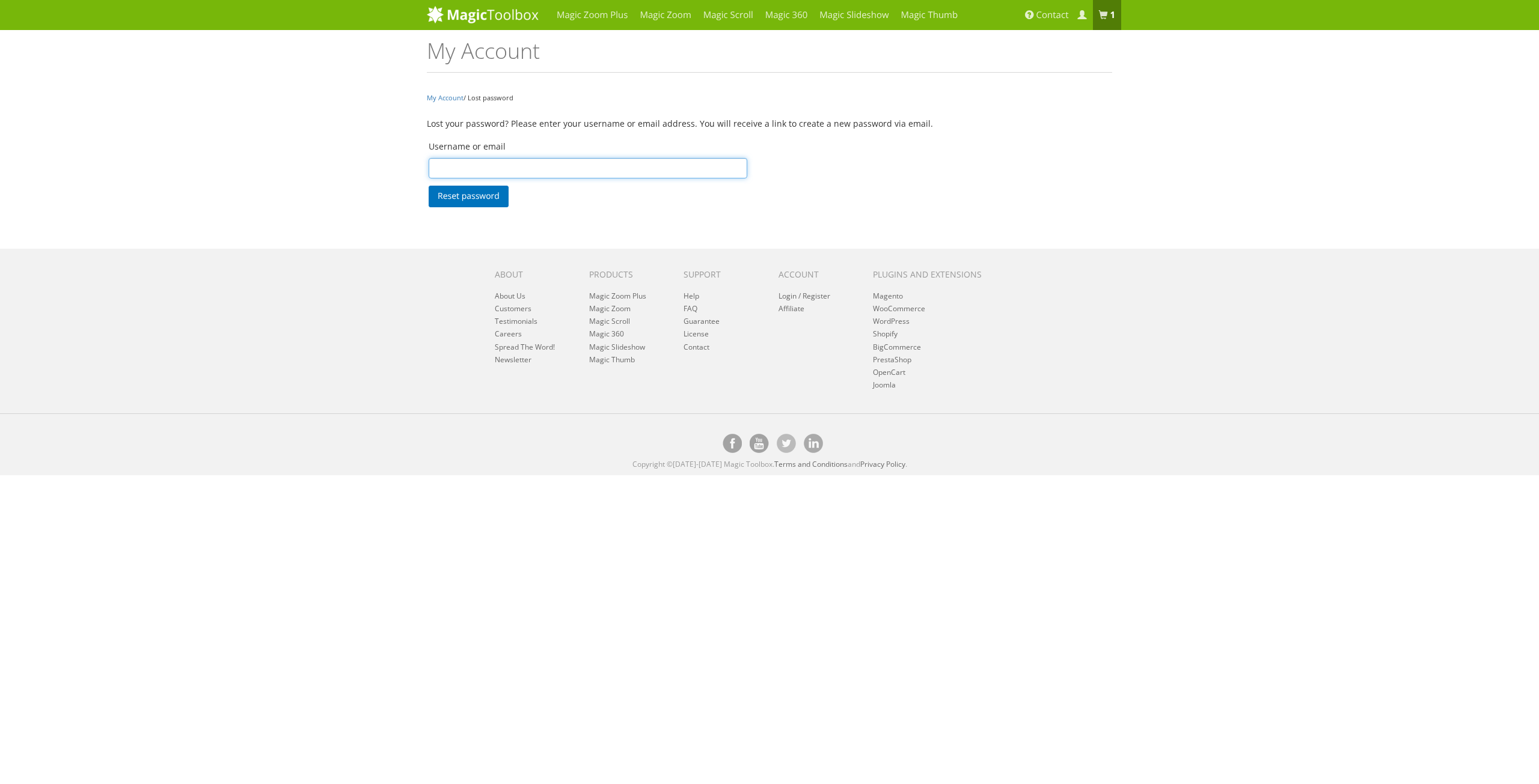
click at [470, 167] on input "Username or email" at bounding box center [587, 168] width 319 height 21
type input "[PERSON_NAME][EMAIL_ADDRESS][PERSON_NAME][DOMAIN_NAME]"
click at [453, 194] on button "Reset password" at bounding box center [468, 196] width 80 height 21
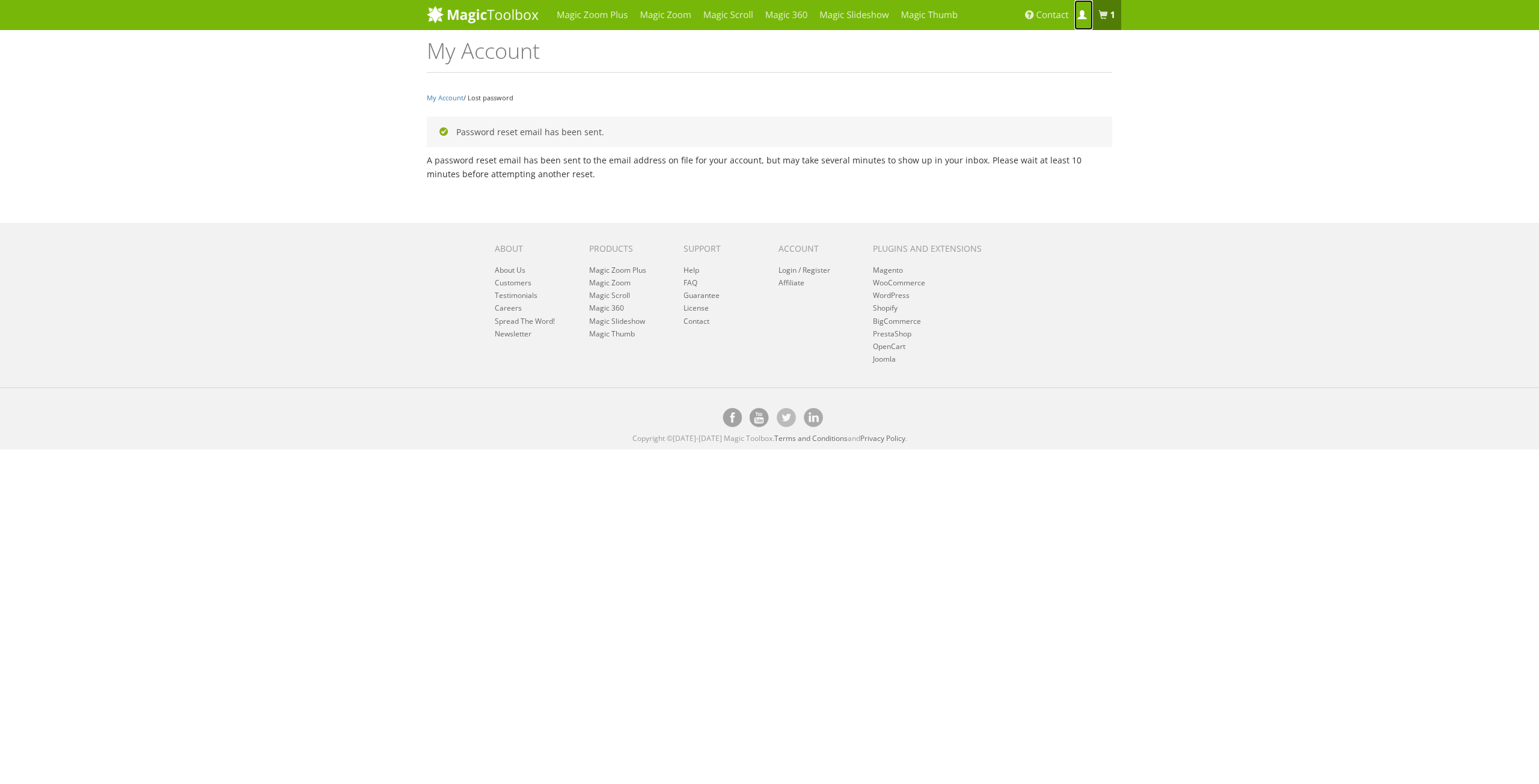
click at [1084, 13] on span at bounding box center [1082, 15] width 9 height 9
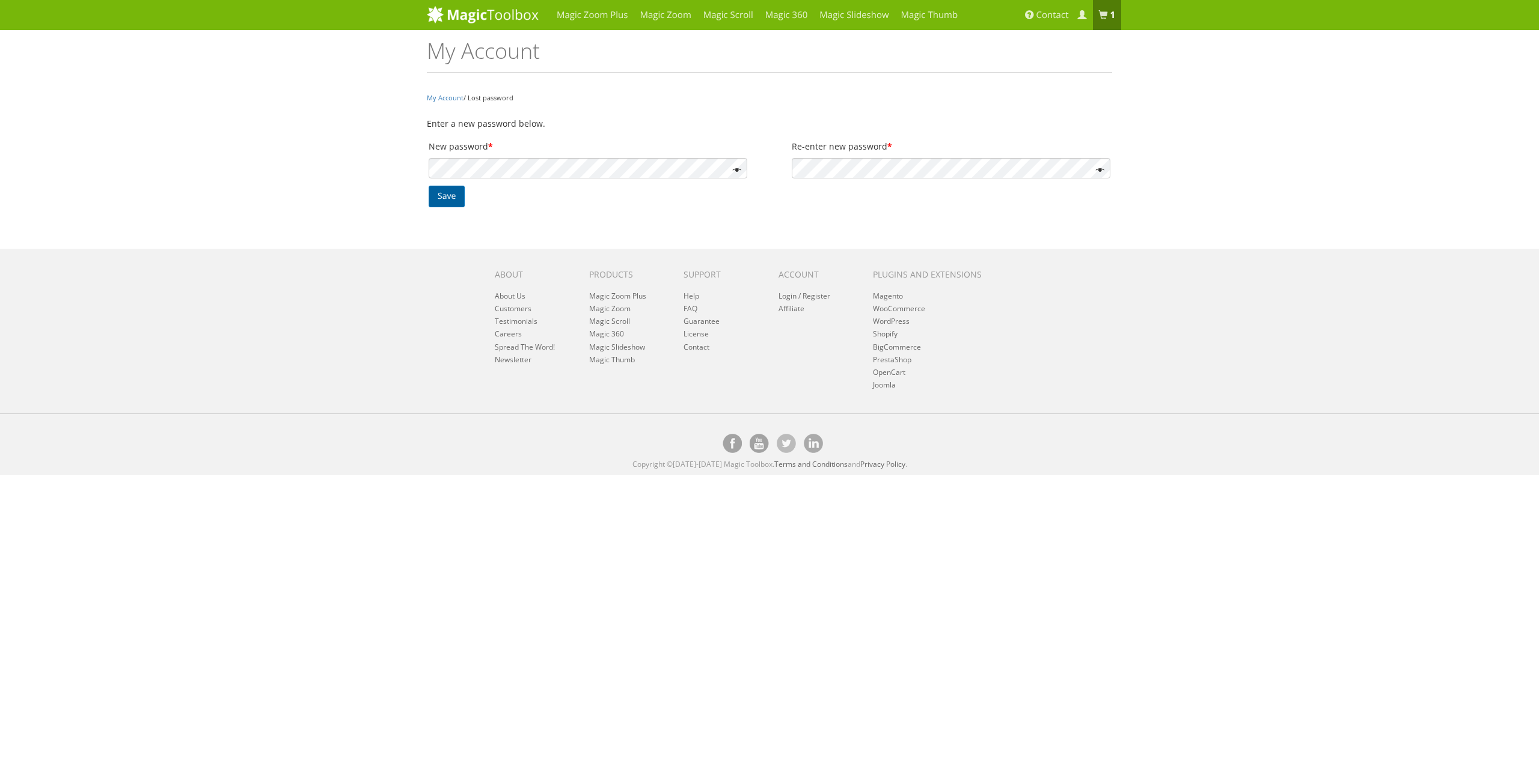
click at [437, 197] on button "Save" at bounding box center [446, 196] width 36 height 21
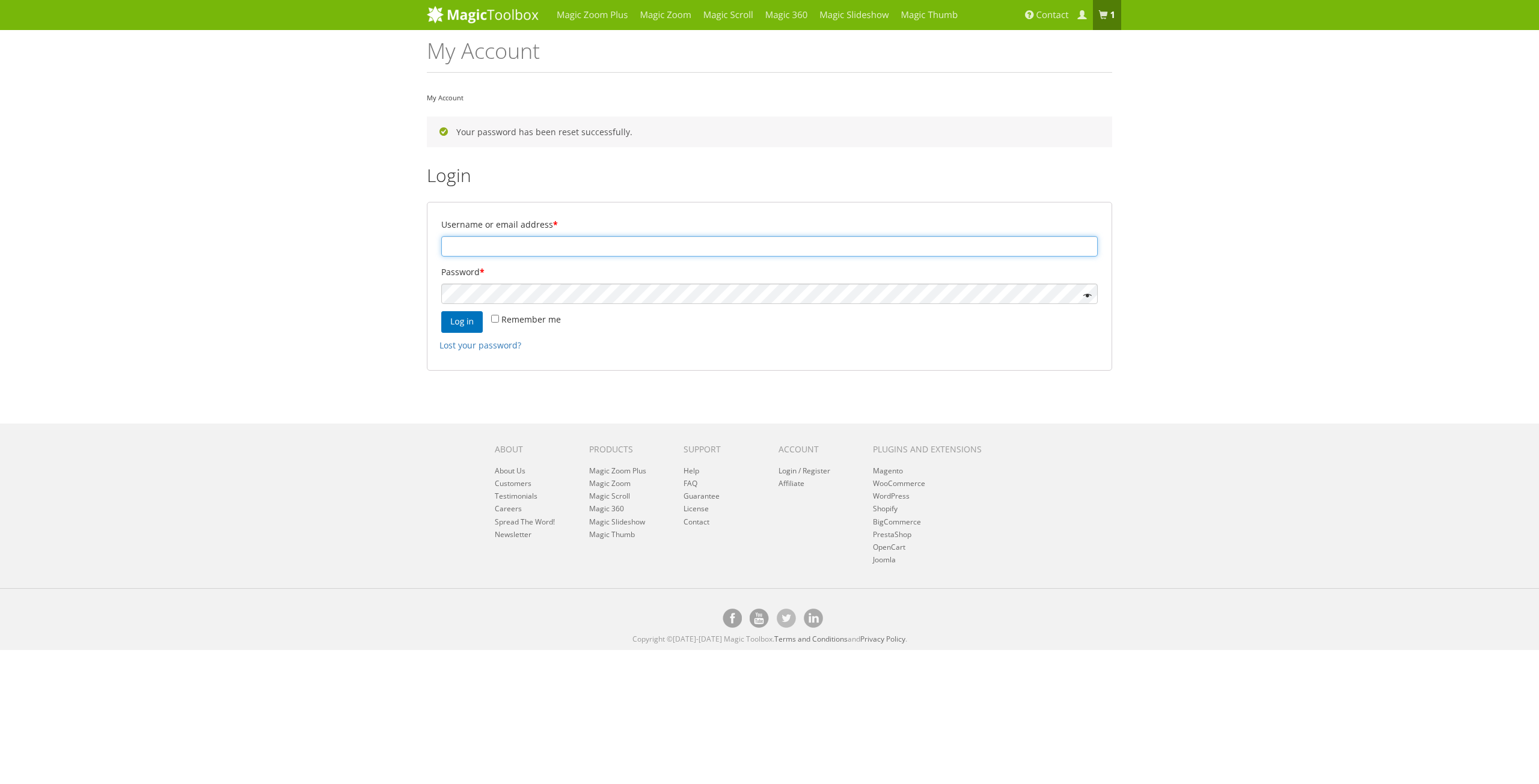
click at [672, 242] on input "Username or email address *" at bounding box center [769, 246] width 657 height 21
type input "[PERSON_NAME][EMAIL_ADDRESS][PERSON_NAME][DOMAIN_NAME]"
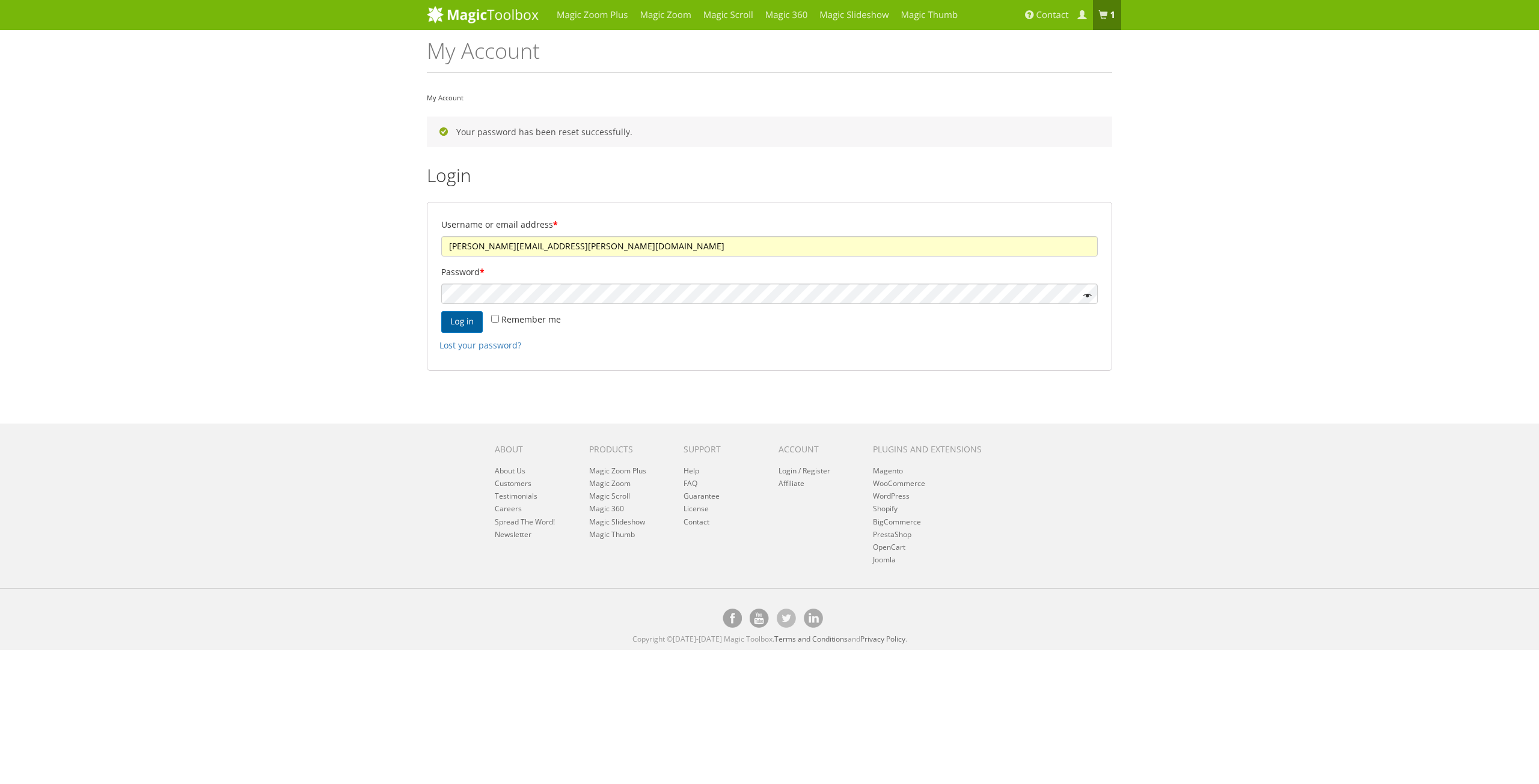
click at [459, 319] on button "Log in" at bounding box center [462, 322] width 42 height 21
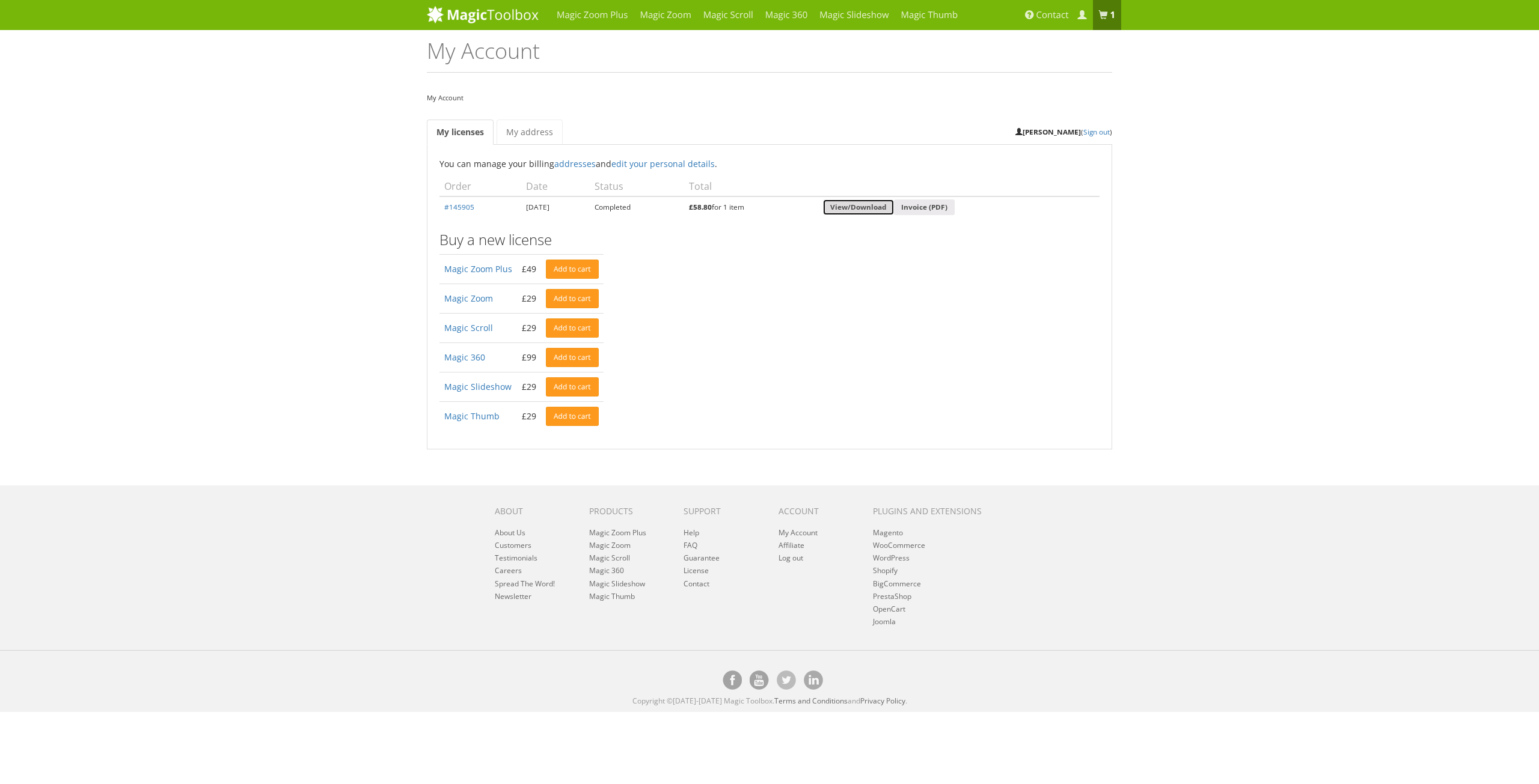
click at [879, 204] on link "View/Download" at bounding box center [858, 207] width 71 height 16
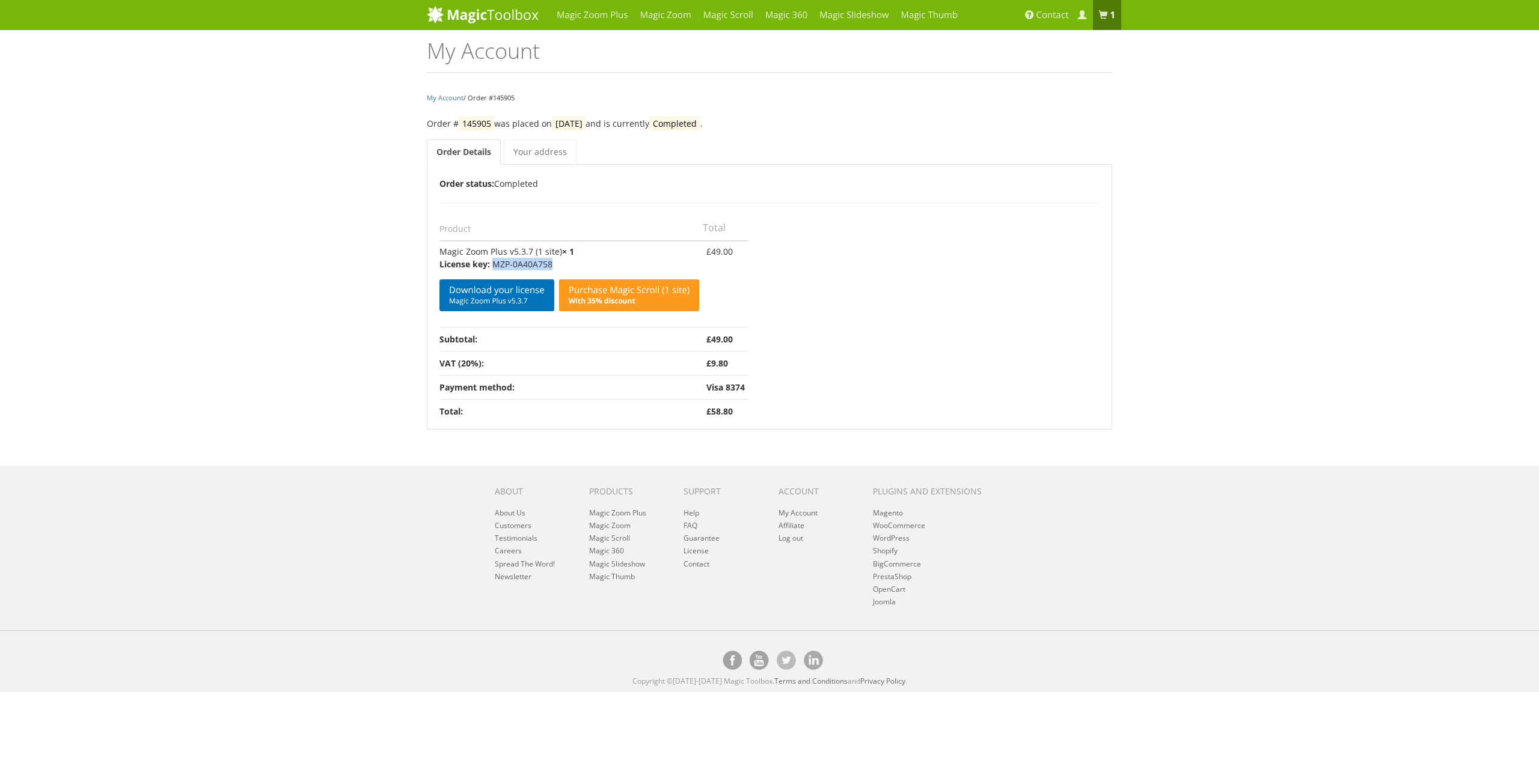
drag, startPoint x: 553, startPoint y: 262, endPoint x: 493, endPoint y: 268, distance: 60.3
click at [493, 268] on p "MZP-0A40A758" at bounding box center [569, 264] width 259 height 13
copy p "MZP-0A40A758"
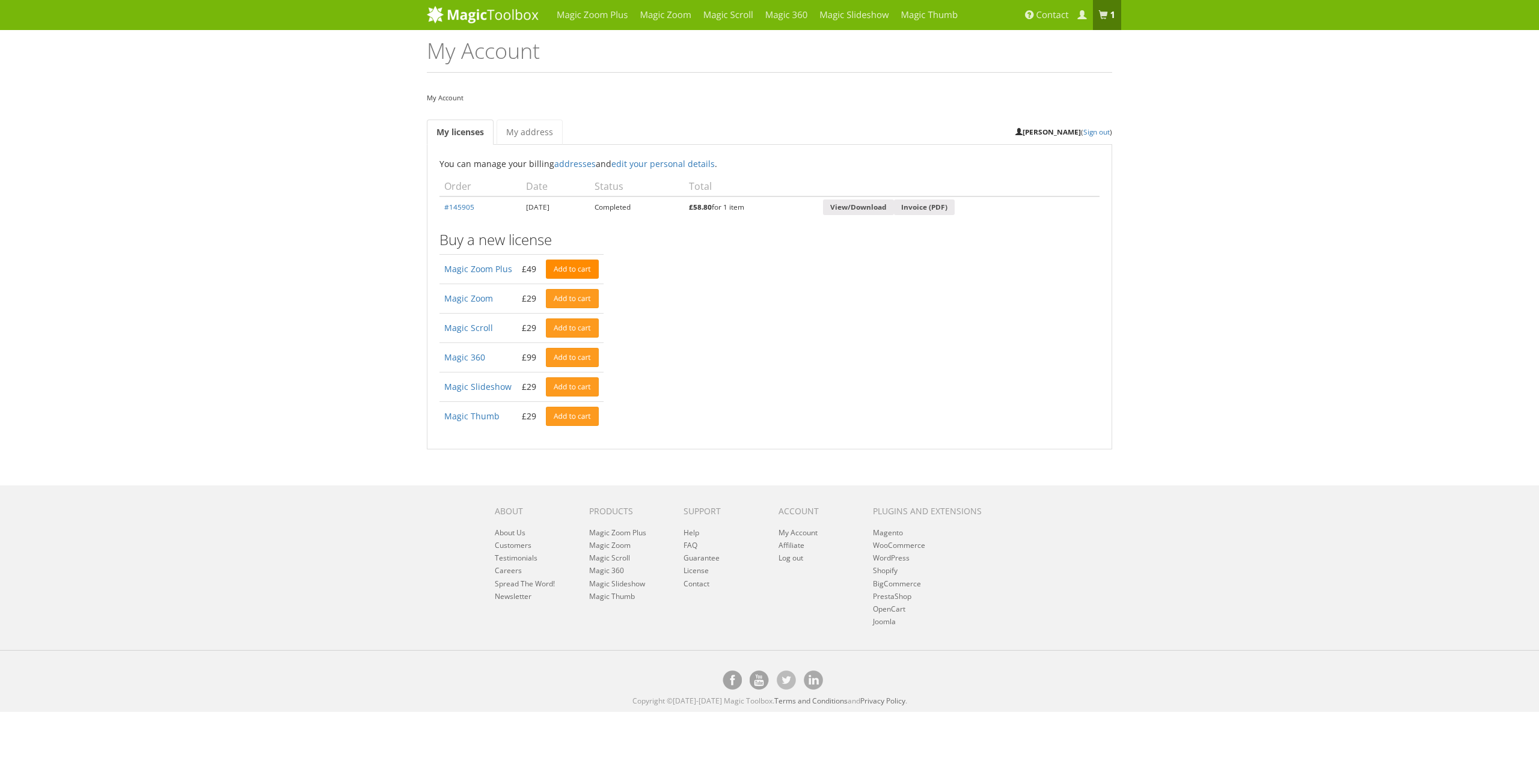
click at [562, 268] on link "Add to cart" at bounding box center [572, 268] width 53 height 19
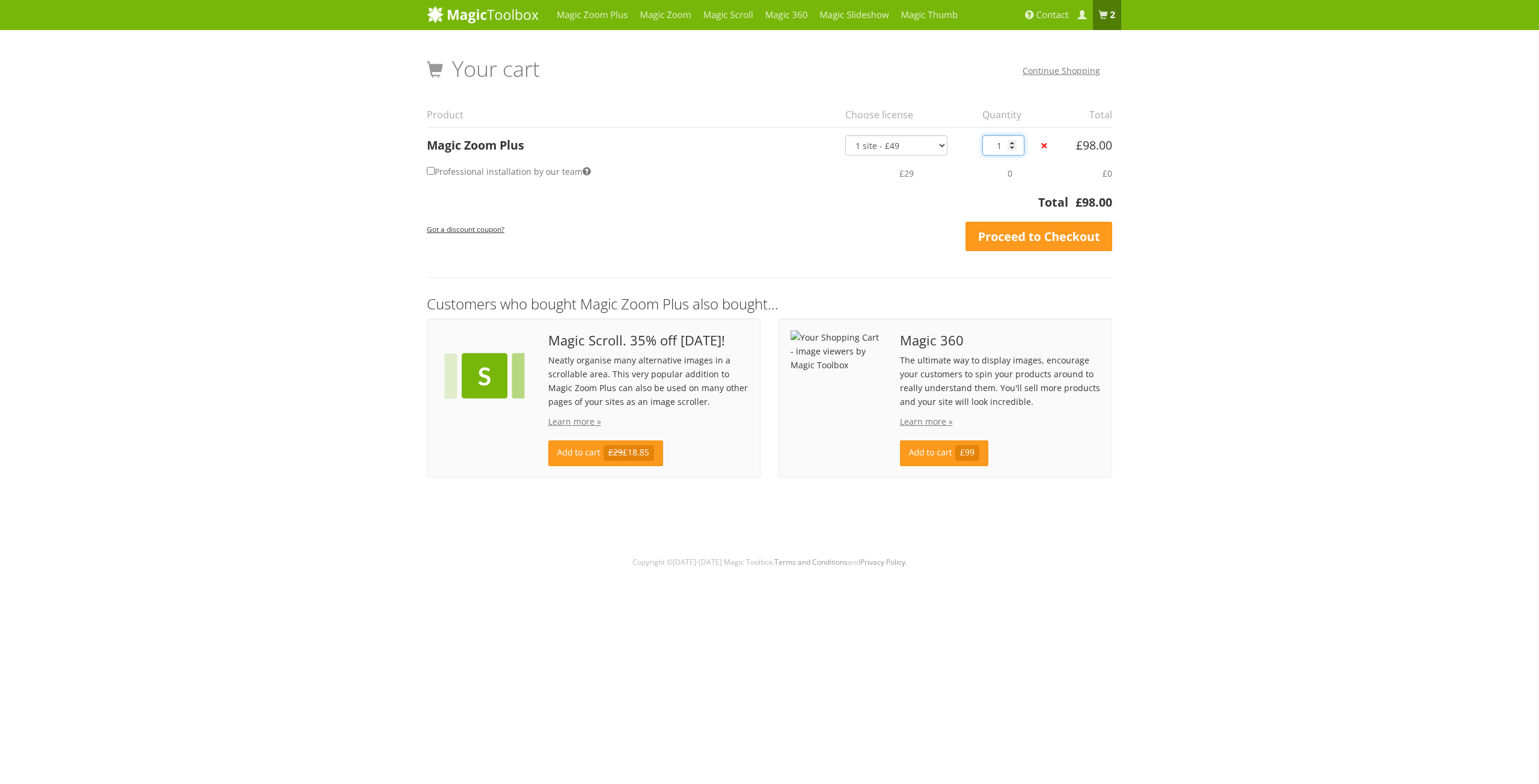
type input "1"
click at [1013, 148] on input "1" at bounding box center [1003, 145] width 42 height 21
click at [1051, 236] on link "Proceed to Checkout" at bounding box center [1038, 237] width 147 height 30
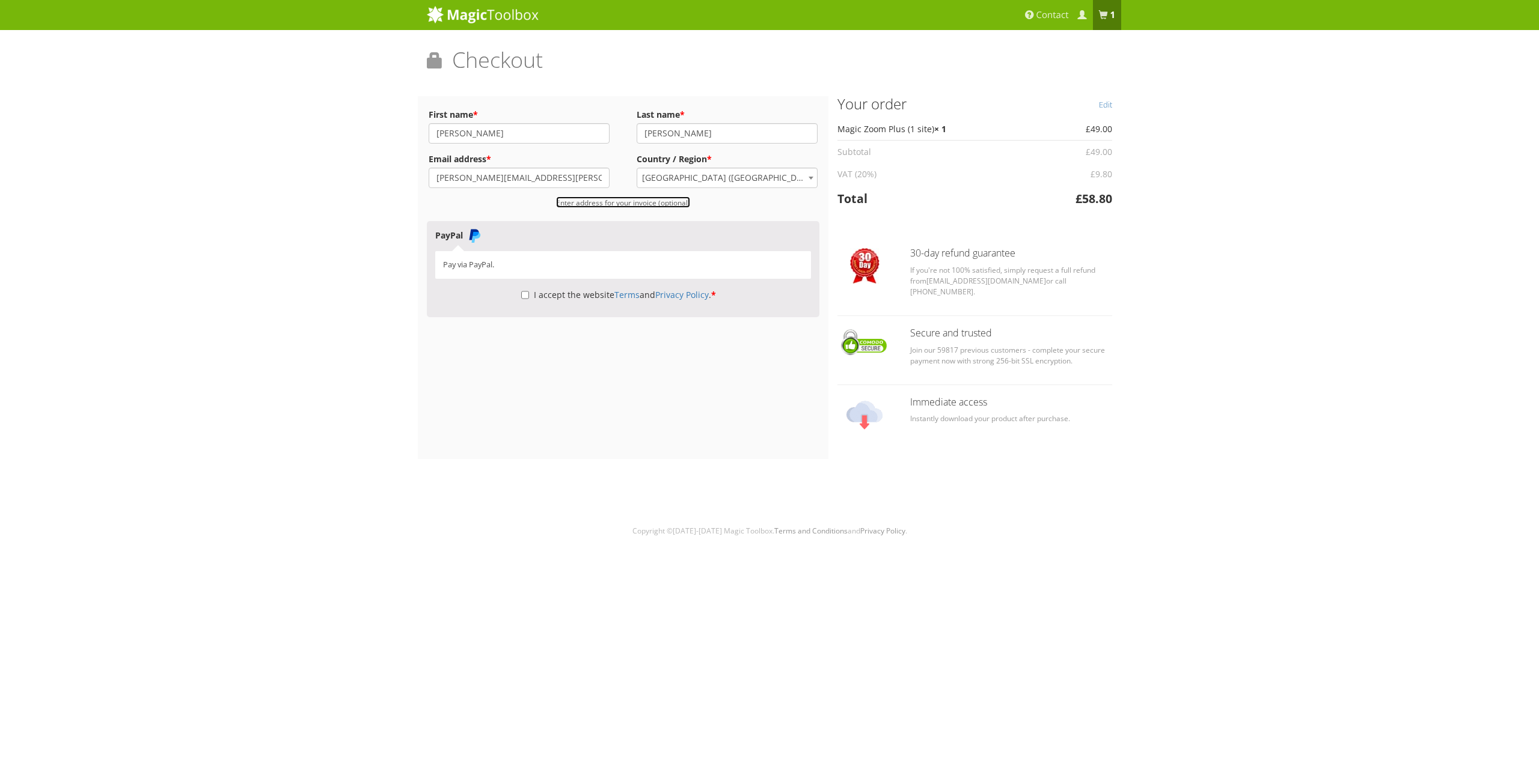
click at [628, 202] on small "Enter address for your invoice (optional)" at bounding box center [623, 202] width 134 height 10
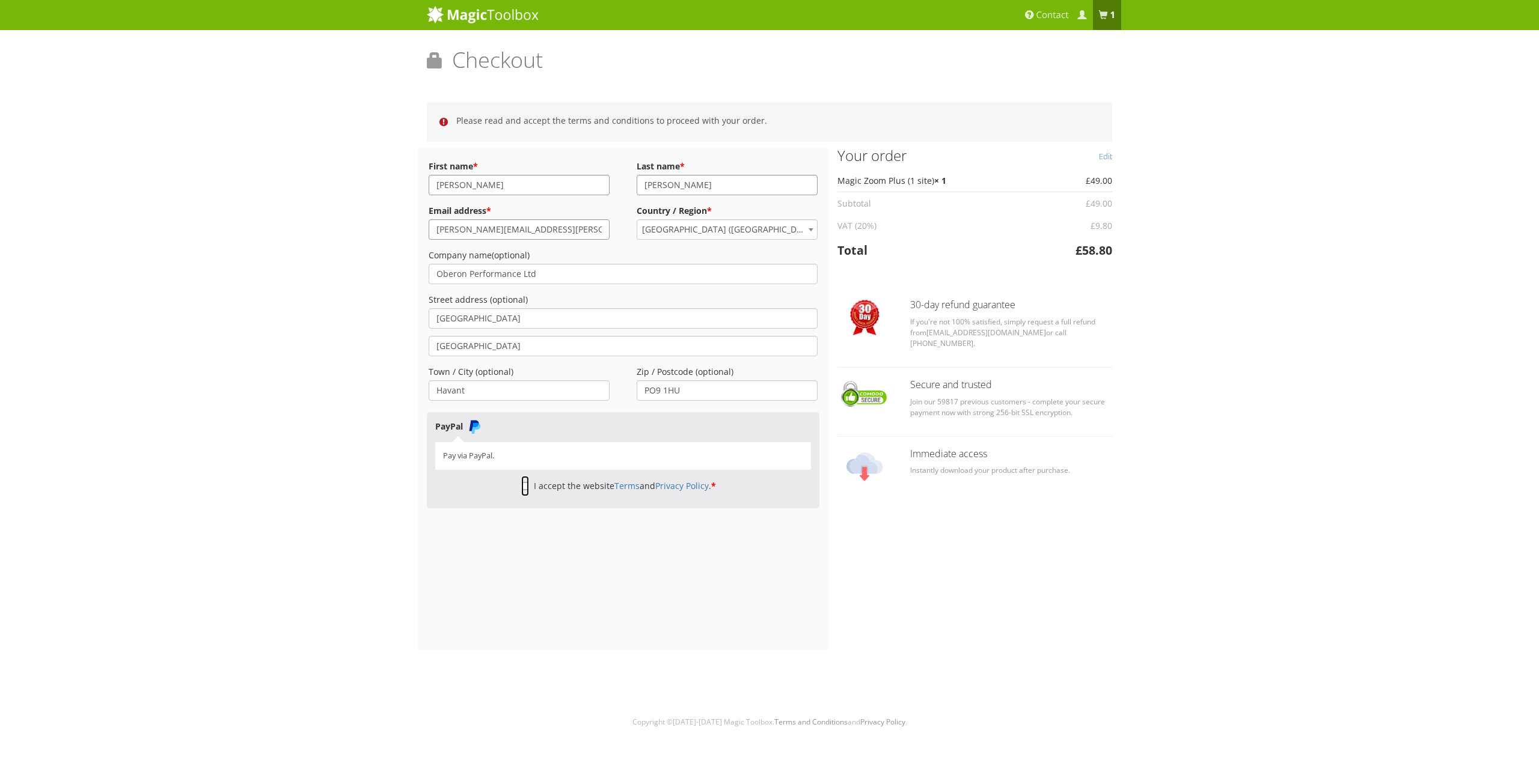
click at [521, 487] on input "I accept the website Terms and Privacy Policy . *" at bounding box center [525, 486] width 8 height 21
checkbox input "true"
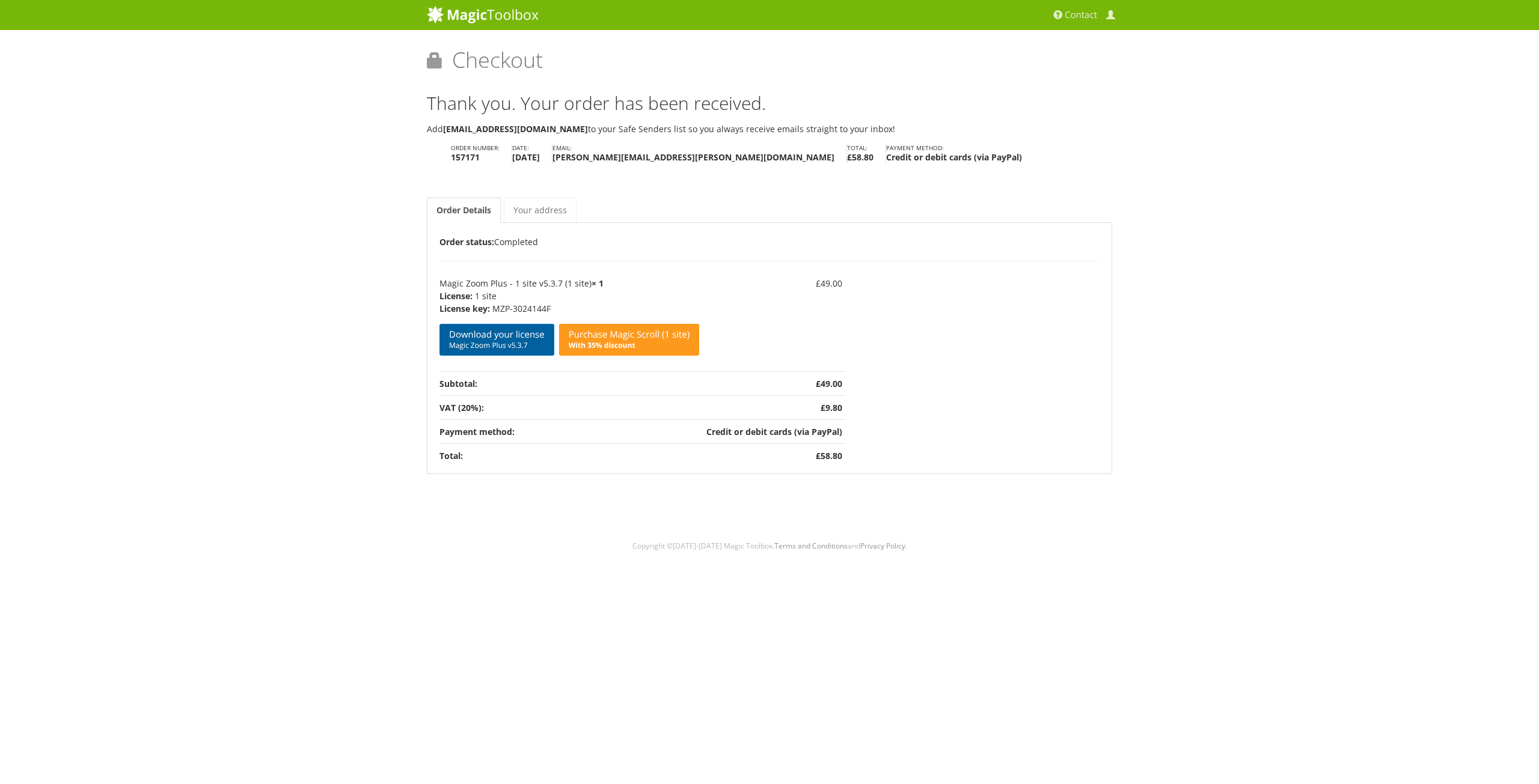
click at [483, 339] on link "Download your license Magic Zoom Plus v5.3.7" at bounding box center [497, 340] width 115 height 32
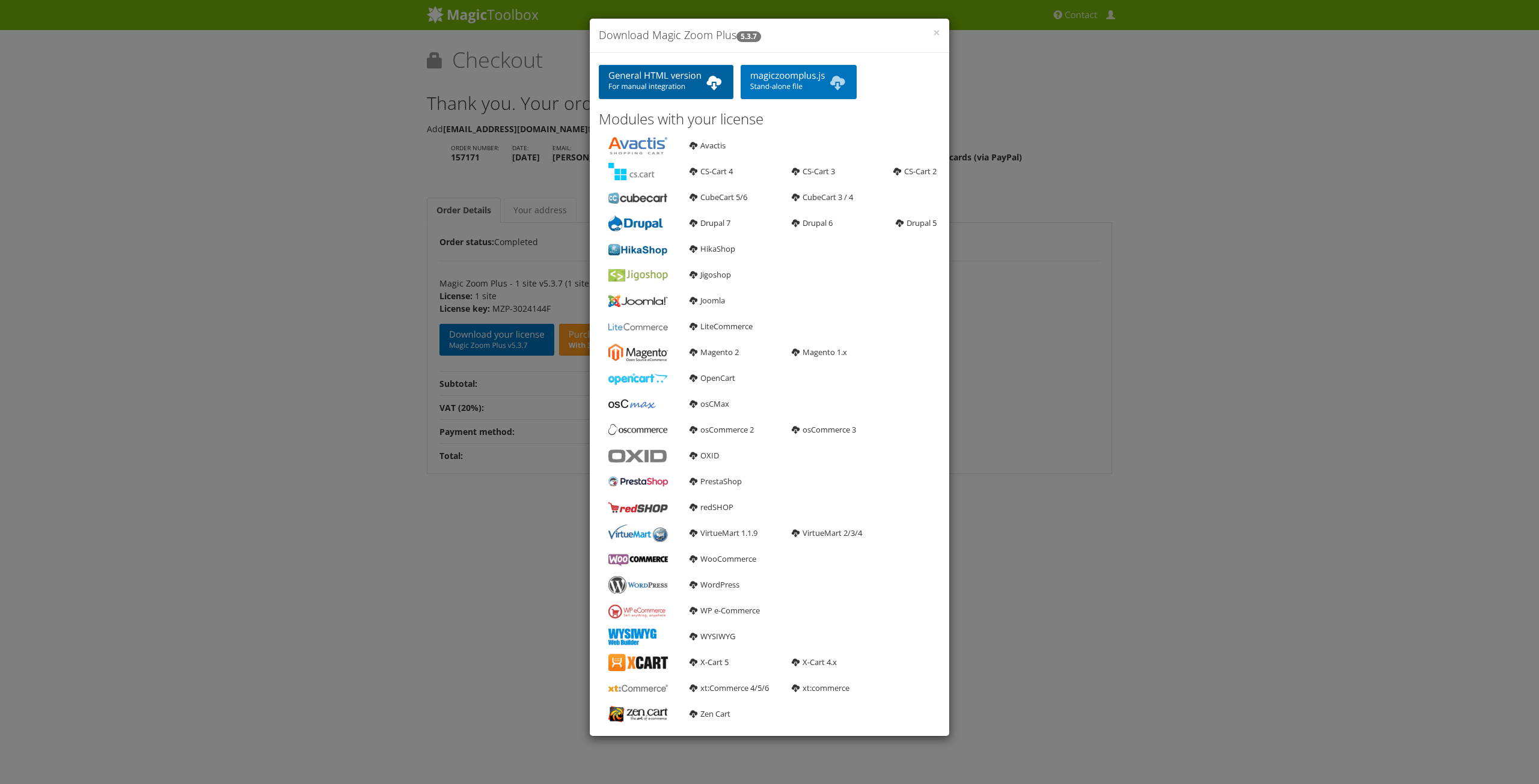
click at [665, 79] on link "General HTML version For manual integration" at bounding box center [666, 81] width 135 height 34
click at [309, 122] on div "× Download Magic Zoom Plus 5.3.7 General HTML version For manual integration ma…" at bounding box center [769, 392] width 1539 height 784
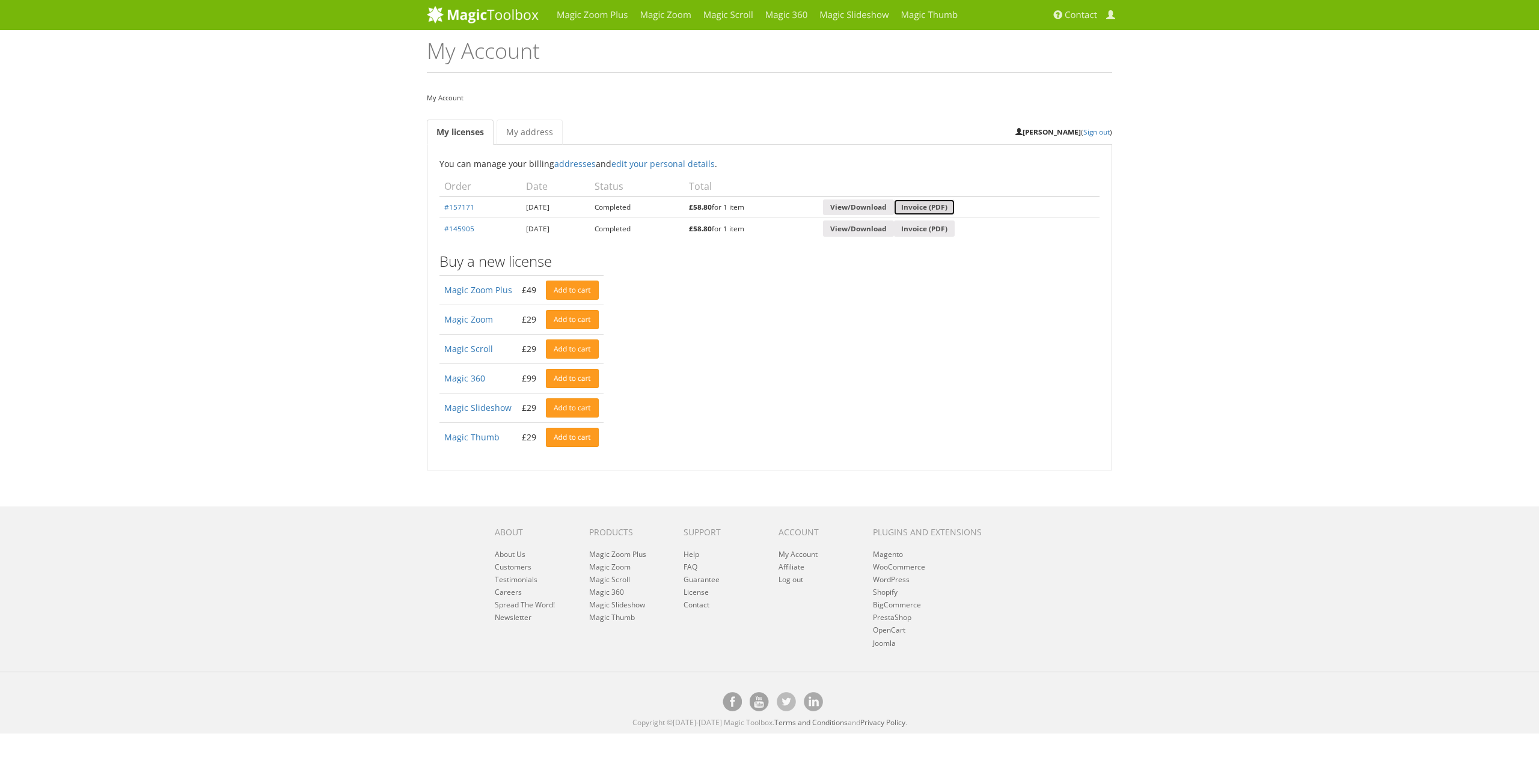
click at [952, 207] on link "Invoice (PDF)" at bounding box center [924, 207] width 61 height 16
click at [1254, 90] on div "Magic Zoom Plus Magic Zoom Magic Scroll Magic 360 Magic Slideshow Magic Thumb" at bounding box center [769, 367] width 1539 height 734
click at [1112, 13] on span at bounding box center [1111, 15] width 9 height 9
click at [1096, 132] on link "Sign out" at bounding box center [1096, 132] width 27 height 10
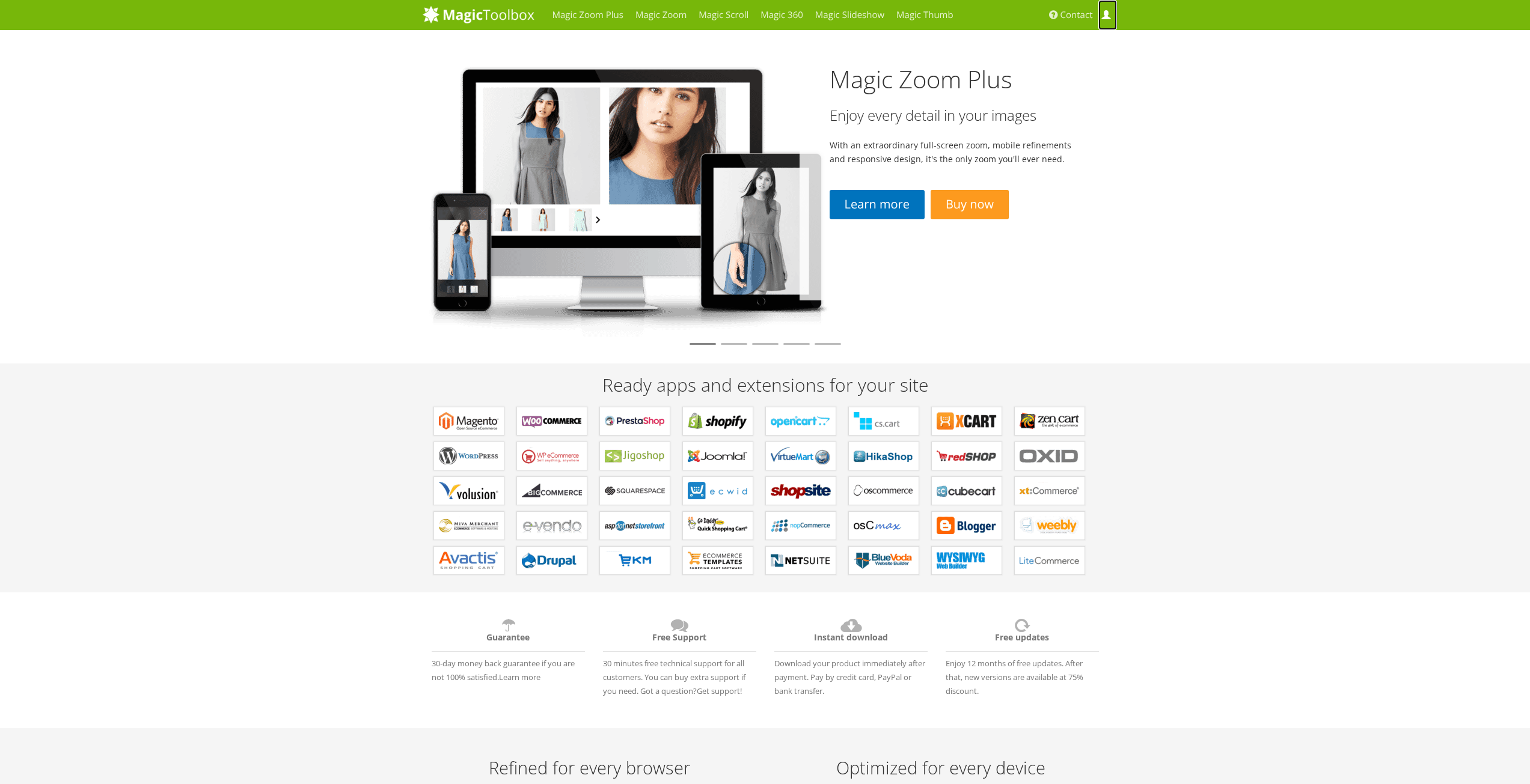
click at [1105, 14] on span at bounding box center [1106, 15] width 9 height 9
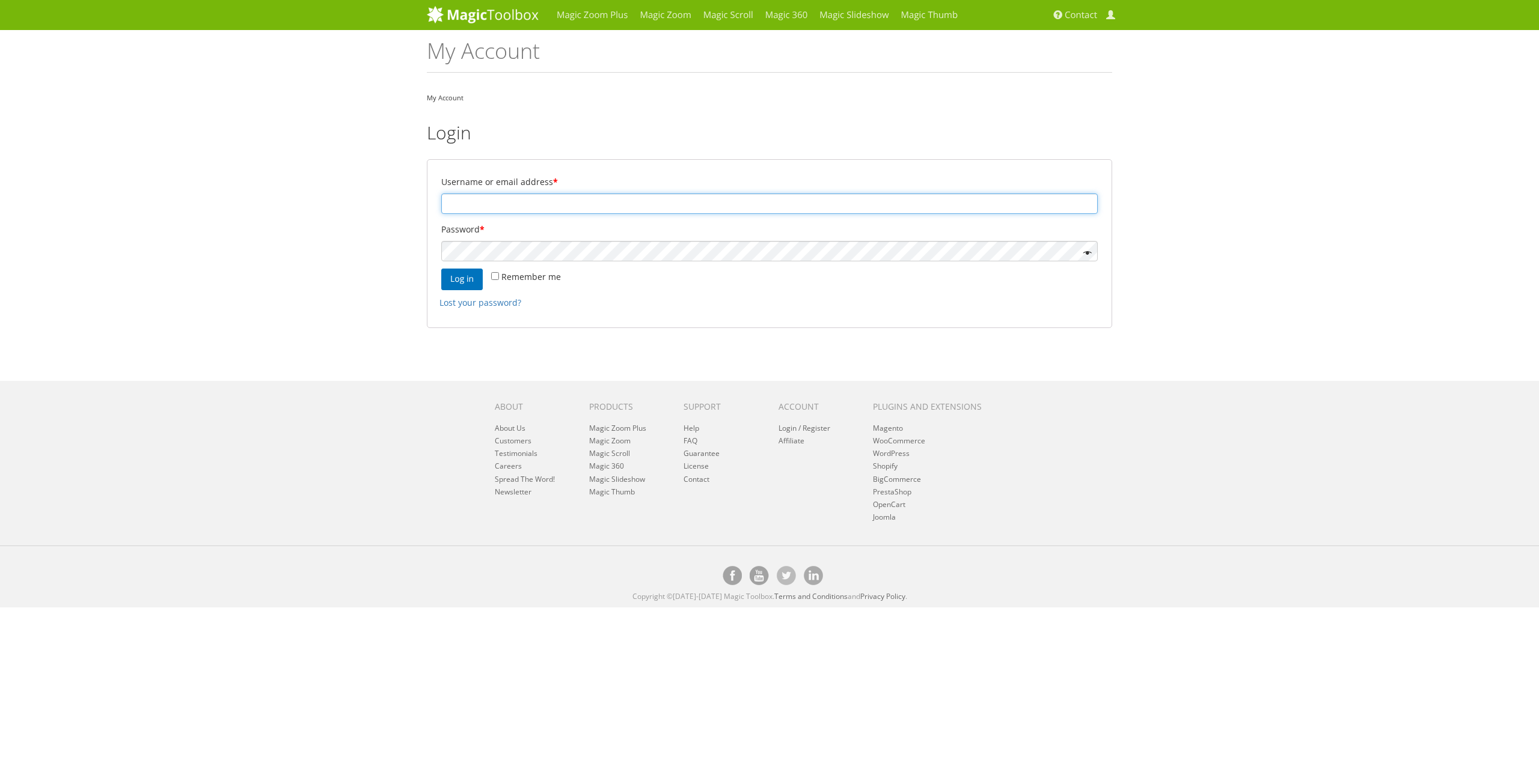
type input "[PERSON_NAME][EMAIL_ADDRESS][PERSON_NAME][DOMAIN_NAME]"
click at [277, 89] on div "Magic Zoom Plus Magic Zoom Magic Scroll Magic 360 Magic Slideshow Magic Thumb" at bounding box center [769, 303] width 1539 height 608
